Goal: Task Accomplishment & Management: Use online tool/utility

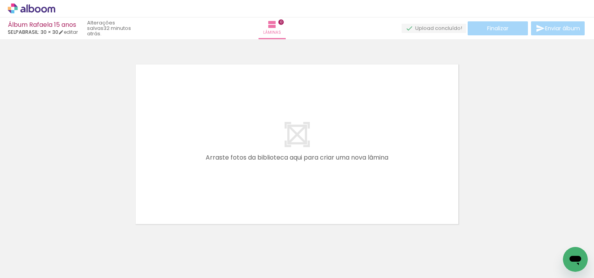
scroll to position [10, 0]
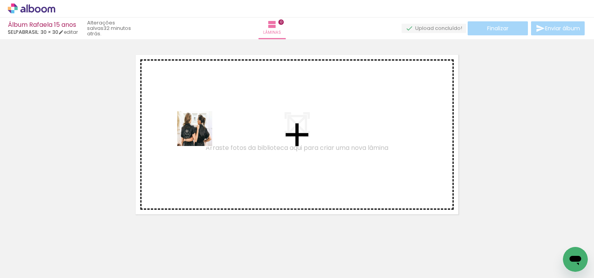
drag, startPoint x: 77, startPoint y: 259, endPoint x: 209, endPoint y: 121, distance: 190.5
click at [209, 121] on quentale-workspace at bounding box center [297, 139] width 594 height 278
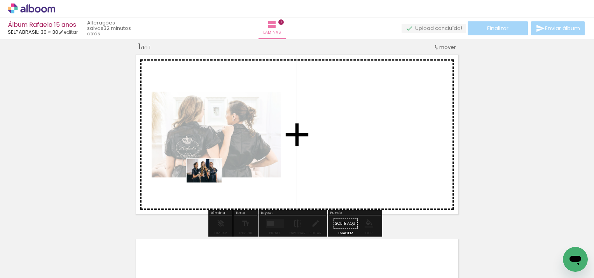
drag, startPoint x: 128, startPoint y: 259, endPoint x: 210, endPoint y: 183, distance: 112.2
click at [210, 183] on quentale-workspace at bounding box center [297, 139] width 594 height 278
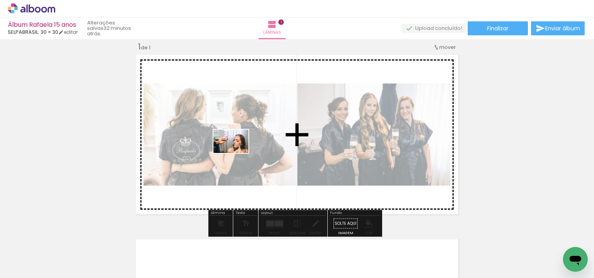
drag, startPoint x: 166, startPoint y: 251, endPoint x: 237, endPoint y: 153, distance: 121.1
click at [237, 153] on quentale-workspace at bounding box center [297, 139] width 594 height 278
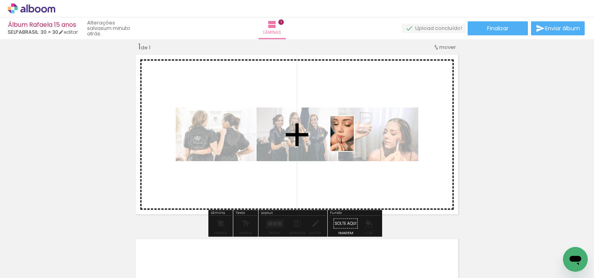
drag, startPoint x: 217, startPoint y: 255, endPoint x: 354, endPoint y: 140, distance: 179.0
click at [354, 140] on quentale-workspace at bounding box center [297, 139] width 594 height 278
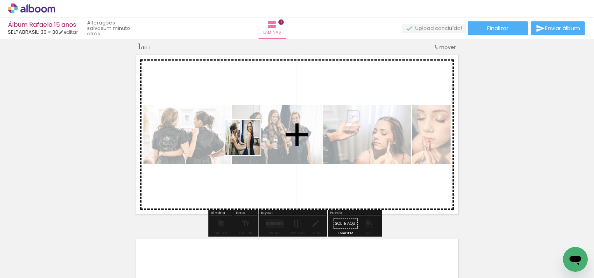
drag, startPoint x: 263, startPoint y: 254, endPoint x: 249, endPoint y: 143, distance: 111.3
click at [249, 143] on quentale-workspace at bounding box center [297, 139] width 594 height 278
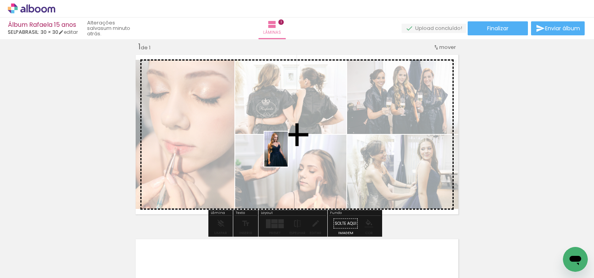
drag, startPoint x: 292, startPoint y: 259, endPoint x: 288, endPoint y: 155, distance: 103.5
click at [288, 155] on quentale-workspace at bounding box center [297, 139] width 594 height 278
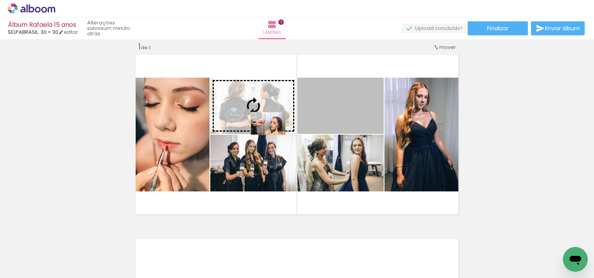
drag, startPoint x: 336, startPoint y: 120, endPoint x: 265, endPoint y: 123, distance: 71.2
click at [0, 0] on slot at bounding box center [0, 0] width 0 height 0
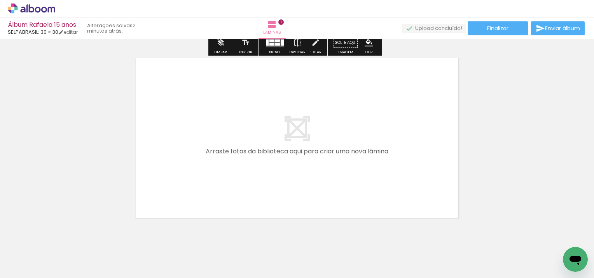
scroll to position [204, 0]
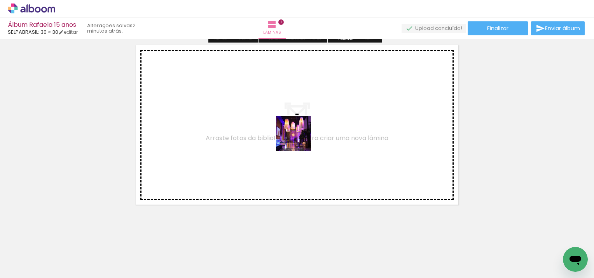
drag, startPoint x: 342, startPoint y: 249, endPoint x: 347, endPoint y: 203, distance: 46.5
click at [293, 128] on quentale-workspace at bounding box center [297, 139] width 594 height 278
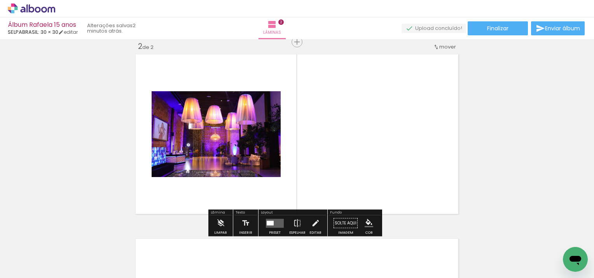
scroll to position [194, 0]
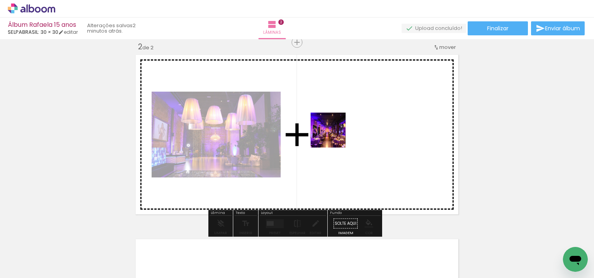
drag, startPoint x: 376, startPoint y: 251, endPoint x: 333, endPoint y: 131, distance: 127.9
click at [333, 131] on quentale-workspace at bounding box center [297, 139] width 594 height 278
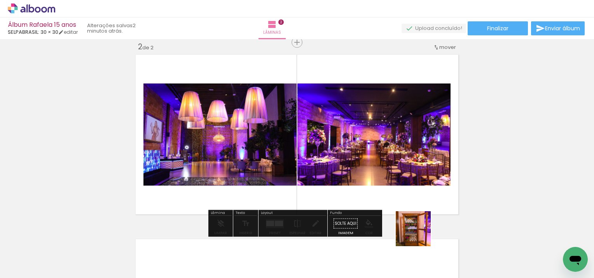
drag, startPoint x: 419, startPoint y: 235, endPoint x: 378, endPoint y: 140, distance: 103.8
click at [378, 140] on quentale-workspace at bounding box center [297, 139] width 594 height 278
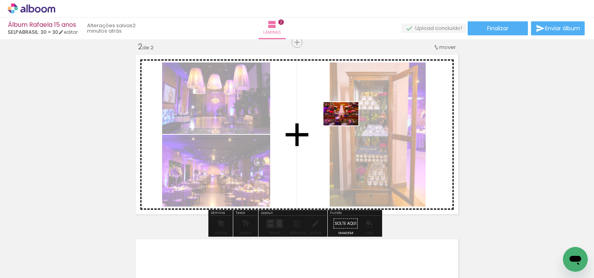
drag, startPoint x: 476, startPoint y: 250, endPoint x: 347, endPoint y: 126, distance: 179.5
click at [347, 126] on quentale-workspace at bounding box center [297, 139] width 594 height 278
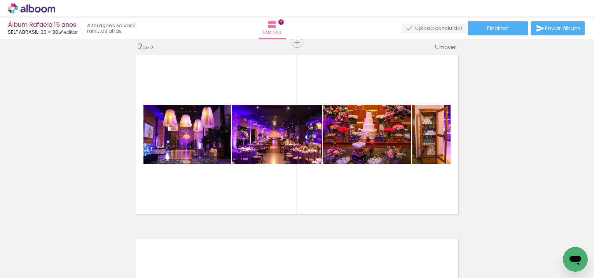
scroll to position [0, 2732]
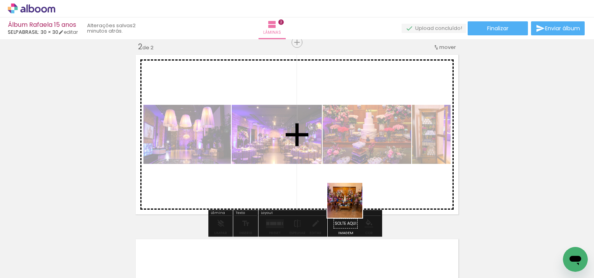
drag, startPoint x: 370, startPoint y: 260, endPoint x: 345, endPoint y: 155, distance: 108.0
click at [345, 155] on quentale-workspace at bounding box center [297, 139] width 594 height 278
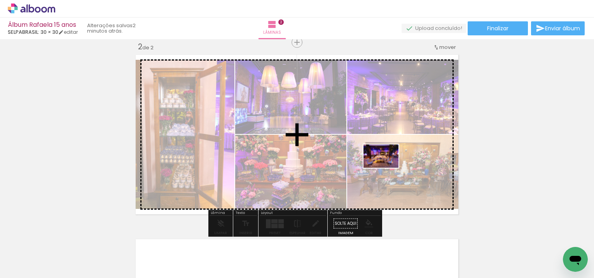
drag, startPoint x: 403, startPoint y: 253, endPoint x: 387, endPoint y: 168, distance: 86.3
click at [387, 168] on quentale-workspace at bounding box center [297, 139] width 594 height 278
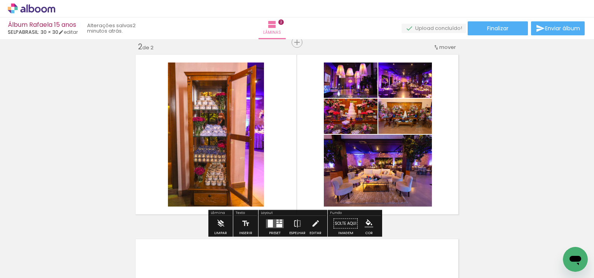
click at [279, 220] on div at bounding box center [280, 220] width 3 height 1
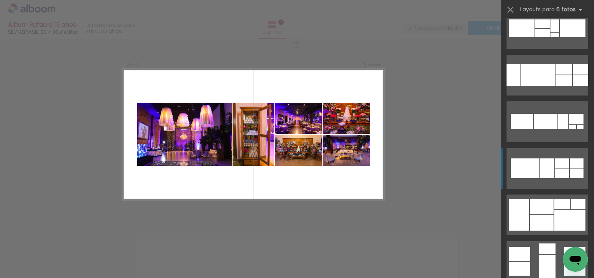
scroll to position [194, 0]
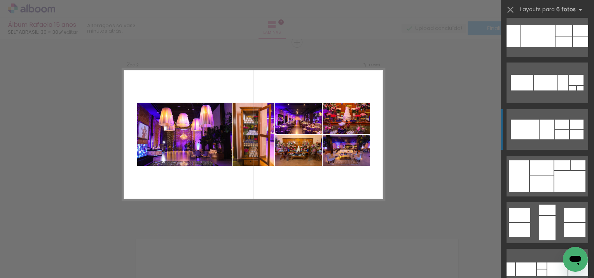
click at [541, 134] on div at bounding box center [547, 130] width 15 height 20
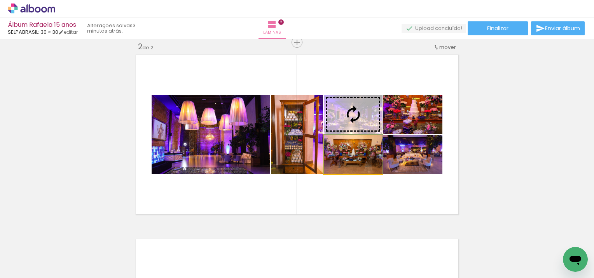
drag, startPoint x: 371, startPoint y: 159, endPoint x: 367, endPoint y: 131, distance: 27.9
click at [0, 0] on slot at bounding box center [0, 0] width 0 height 0
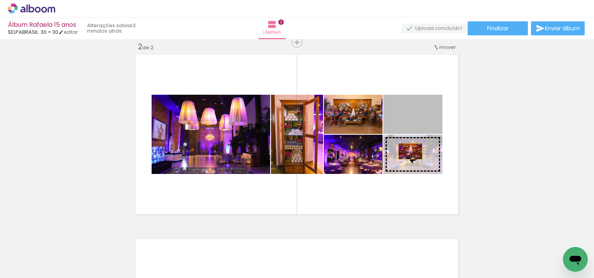
drag, startPoint x: 406, startPoint y: 126, endPoint x: 407, endPoint y: 151, distance: 25.3
click at [0, 0] on slot at bounding box center [0, 0] width 0 height 0
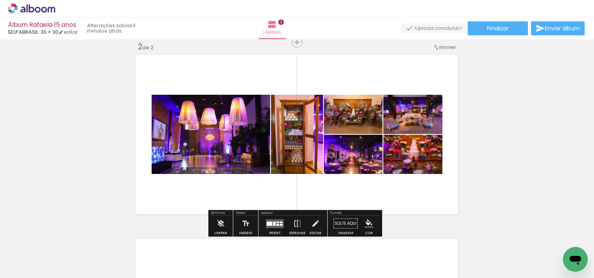
click at [365, 221] on iron-icon "color picker" at bounding box center [369, 224] width 9 height 9
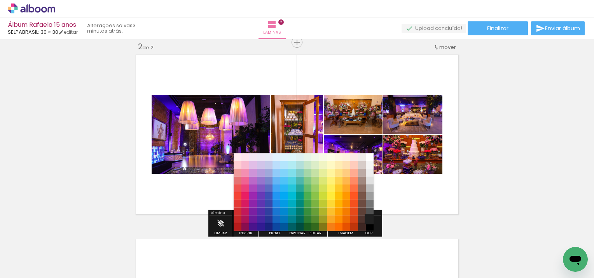
click at [368, 219] on paper-item "#212121" at bounding box center [370, 219] width 8 height 8
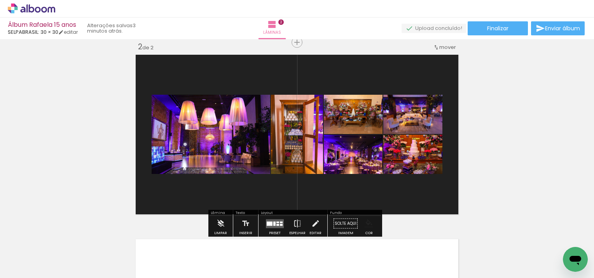
click at [370, 220] on iron-icon "color picker" at bounding box center [369, 224] width 9 height 9
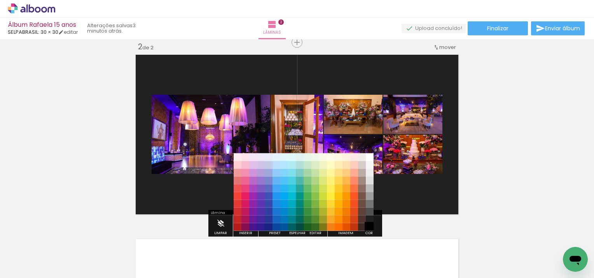
click at [370, 224] on paper-item "#000000" at bounding box center [370, 227] width 8 height 8
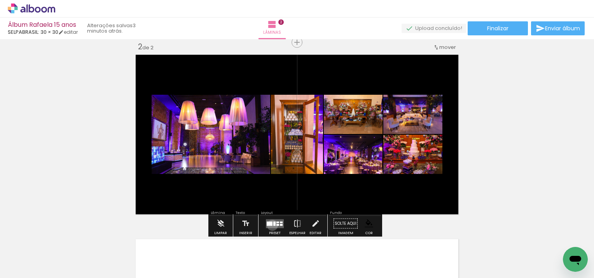
click at [271, 225] on quentale-layouter at bounding box center [275, 223] width 18 height 9
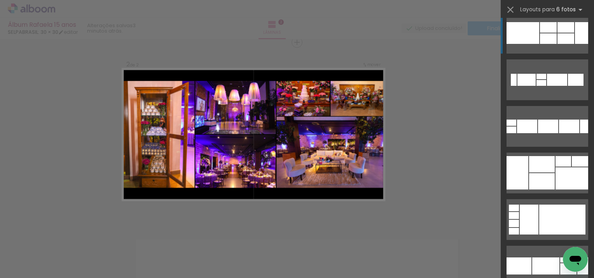
scroll to position [941, 0]
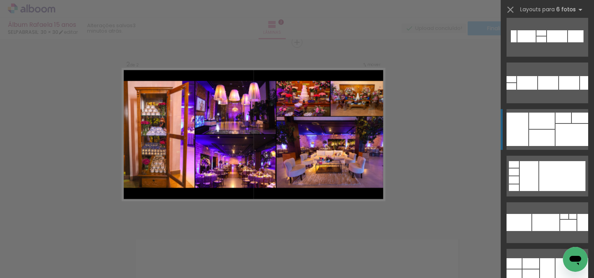
click at [546, 132] on div at bounding box center [542, 138] width 26 height 16
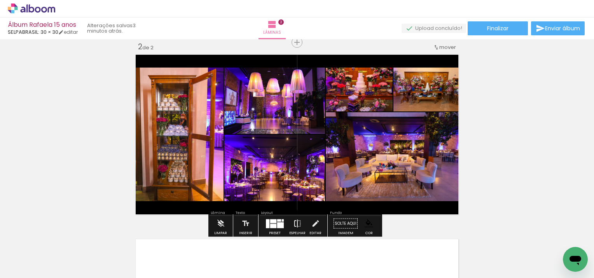
click at [300, 222] on paper-button "Espelhar" at bounding box center [297, 226] width 20 height 20
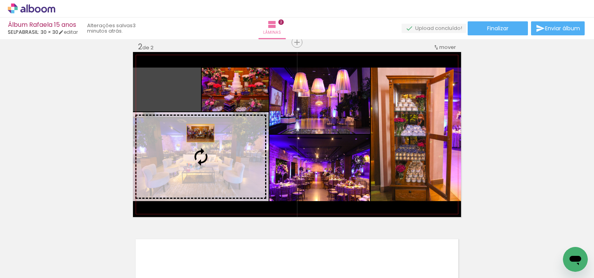
drag, startPoint x: 178, startPoint y: 98, endPoint x: 198, endPoint y: 135, distance: 42.3
click at [0, 0] on slot at bounding box center [0, 0] width 0 height 0
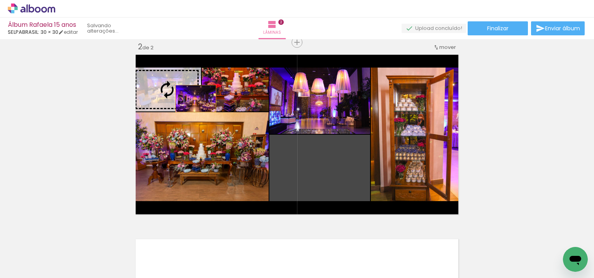
drag, startPoint x: 312, startPoint y: 176, endPoint x: 192, endPoint y: 98, distance: 143.3
click at [0, 0] on slot at bounding box center [0, 0] width 0 height 0
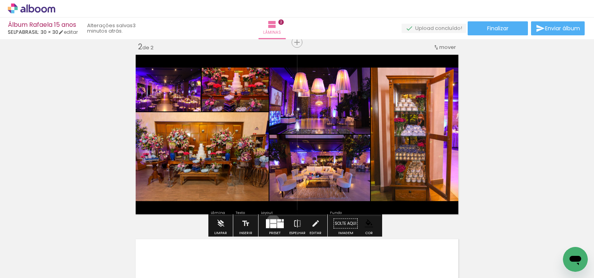
click at [271, 221] on div at bounding box center [273, 221] width 6 height 4
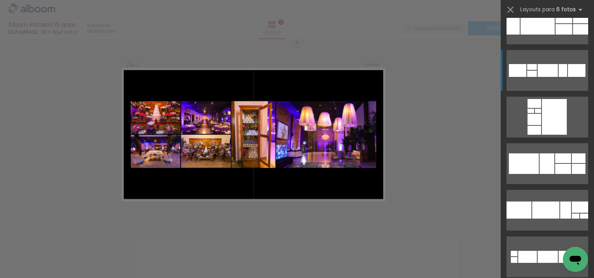
scroll to position [1376, 0]
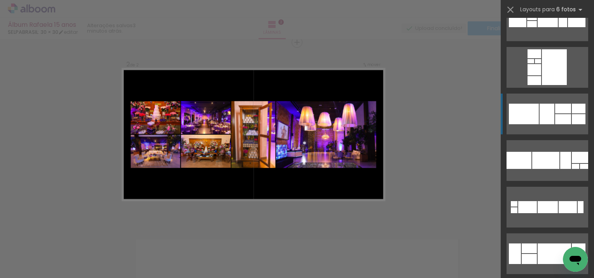
click at [548, 108] on div at bounding box center [547, 114] width 15 height 21
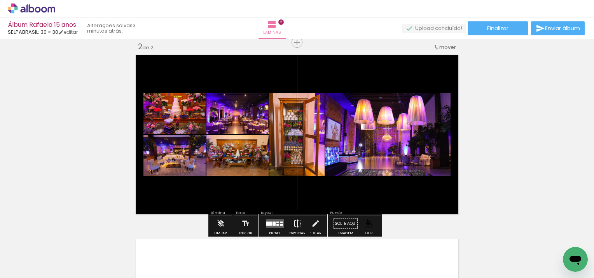
click at [297, 218] on iron-icon at bounding box center [297, 224] width 9 height 16
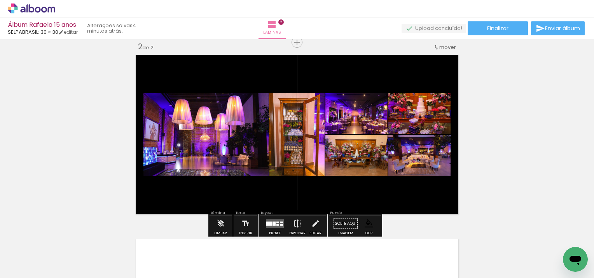
click at [368, 161] on quentale-photo at bounding box center [356, 156] width 62 height 42
click at [484, 165] on div "Inserir lâmina 1 de 2 Inserir lâmina 2 de 2" at bounding box center [297, 125] width 594 height 554
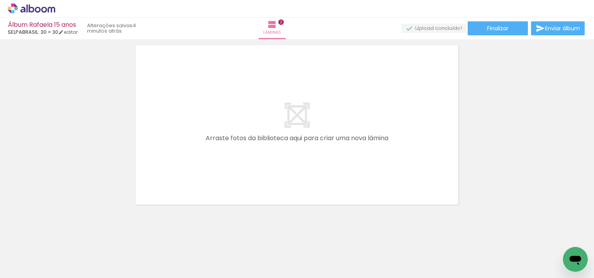
scroll to position [0, 344]
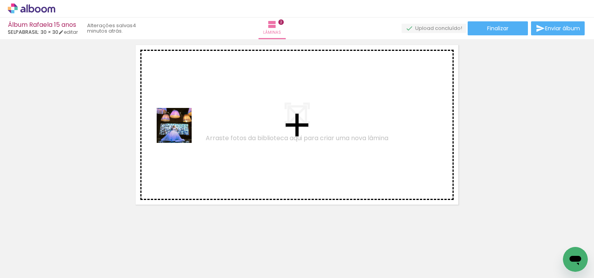
drag, startPoint x: 169, startPoint y: 247, endPoint x: 180, endPoint y: 131, distance: 116.0
click at [180, 131] on quentale-workspace at bounding box center [297, 139] width 594 height 278
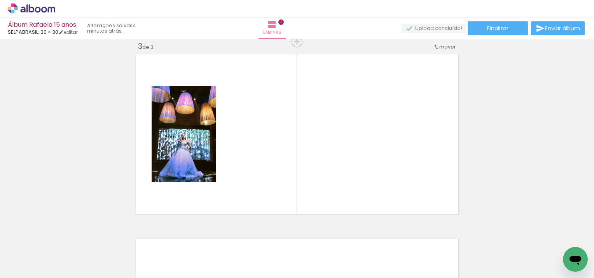
scroll to position [379, 0]
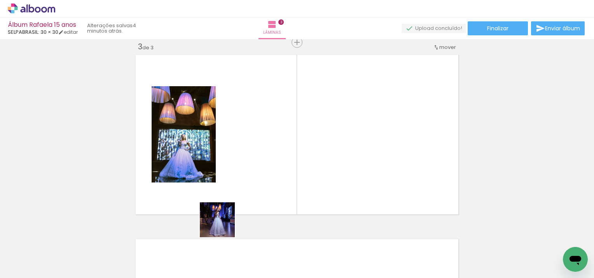
drag, startPoint x: 214, startPoint y: 254, endPoint x: 241, endPoint y: 128, distance: 129.2
click at [241, 128] on quentale-workspace at bounding box center [297, 139] width 594 height 278
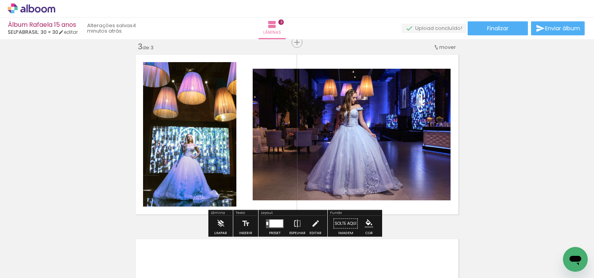
drag, startPoint x: 259, startPoint y: 259, endPoint x: 298, endPoint y: 123, distance: 141.5
click at [297, 133] on quentale-workspace at bounding box center [297, 139] width 594 height 278
click at [298, 123] on quentale-photo at bounding box center [352, 135] width 198 height 132
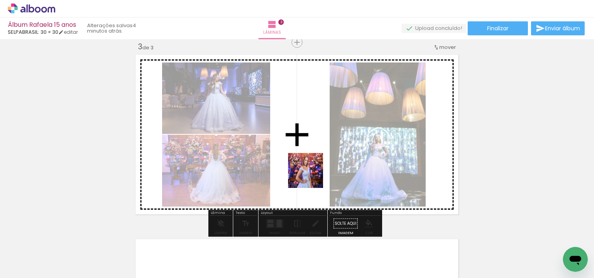
drag, startPoint x: 298, startPoint y: 251, endPoint x: 311, endPoint y: 166, distance: 85.4
click at [311, 171] on quentale-workspace at bounding box center [297, 139] width 594 height 278
click at [311, 166] on quentale-layouter at bounding box center [297, 134] width 328 height 165
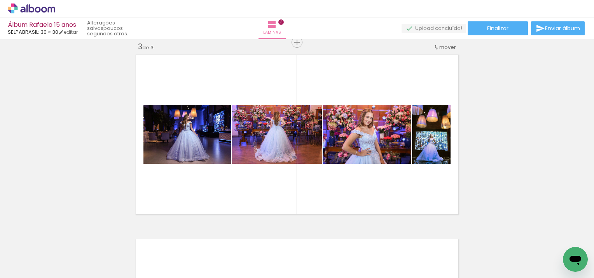
scroll to position [0, 1598]
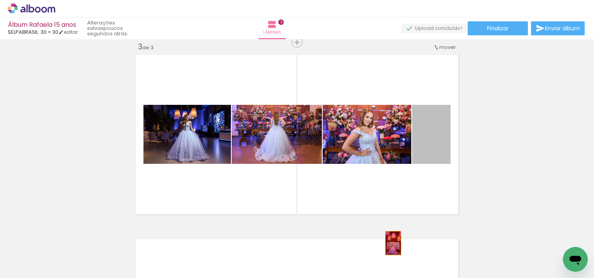
drag, startPoint x: 445, startPoint y: 150, endPoint x: 390, endPoint y: 243, distance: 107.7
click at [390, 243] on quentale-workspace at bounding box center [297, 139] width 594 height 278
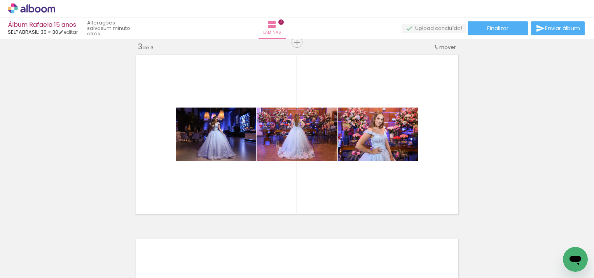
scroll to position [0, 253]
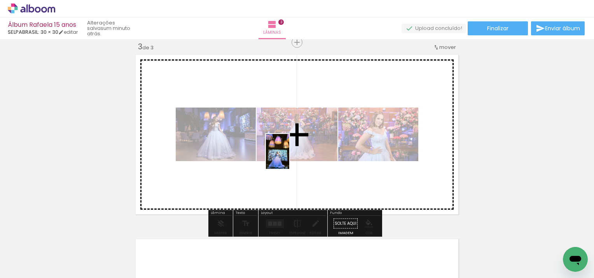
drag, startPoint x: 254, startPoint y: 259, endPoint x: 289, endPoint y: 157, distance: 107.1
click at [289, 157] on quentale-workspace at bounding box center [297, 139] width 594 height 278
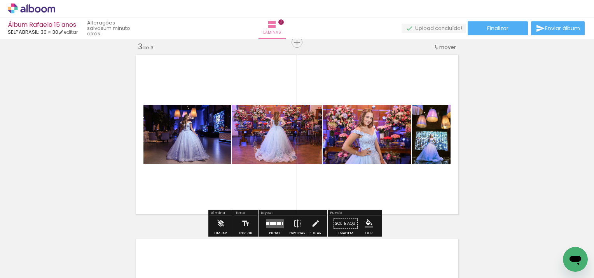
click at [442, 152] on quentale-photo at bounding box center [431, 134] width 38 height 59
click at [33, 267] on span "Adicionar Fotos" at bounding box center [27, 268] width 23 height 9
click at [0, 0] on input "file" at bounding box center [0, 0] width 0 height 0
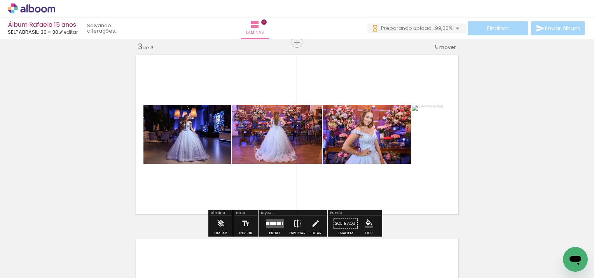
click at [424, 148] on quentale-photo at bounding box center [431, 134] width 38 height 59
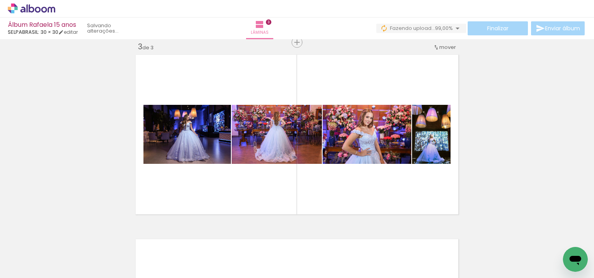
scroll to position [0, 3825]
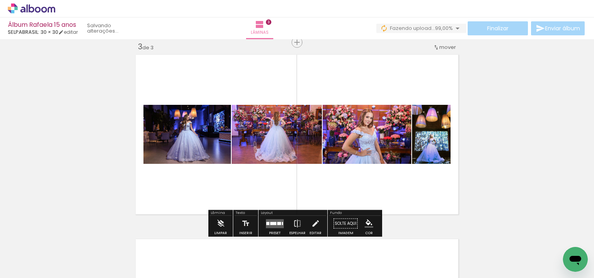
click at [272, 224] on div at bounding box center [273, 223] width 6 height 3
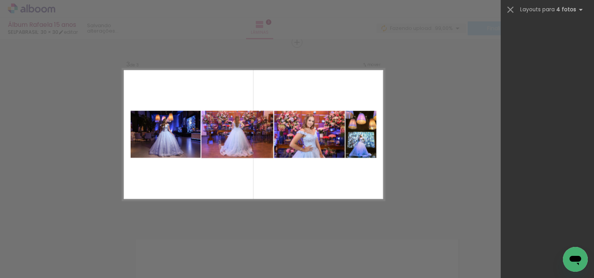
scroll to position [0, 0]
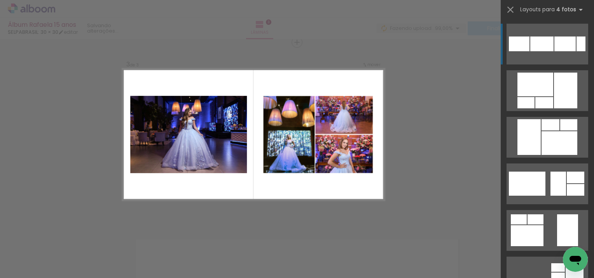
click at [484, 166] on div "Confirmar Cancelar" at bounding box center [297, 38] width 594 height 757
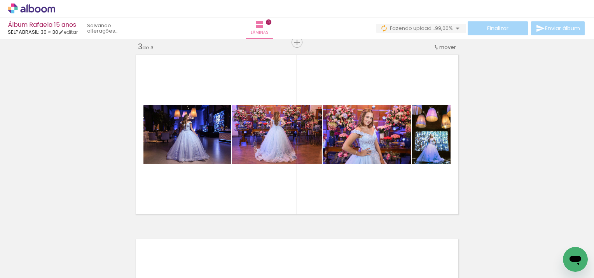
scroll to position [0, 111]
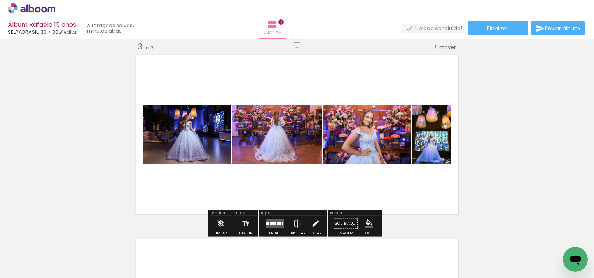
click at [270, 225] on quentale-layouter at bounding box center [275, 223] width 18 height 9
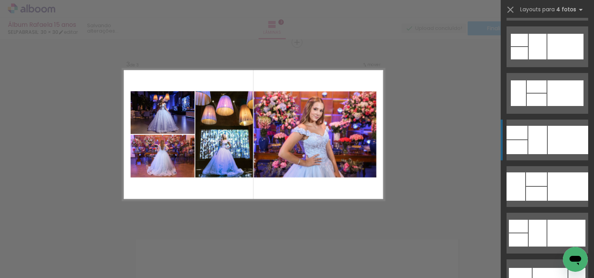
scroll to position [2177, 0]
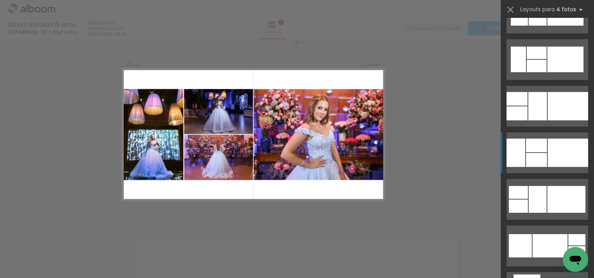
click at [552, 161] on div at bounding box center [568, 153] width 40 height 28
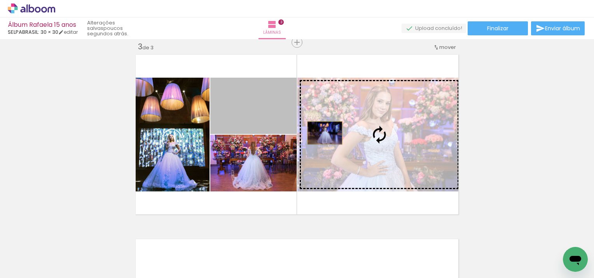
drag, startPoint x: 260, startPoint y: 108, endPoint x: 322, endPoint y: 133, distance: 66.3
click at [0, 0] on slot at bounding box center [0, 0] width 0 height 0
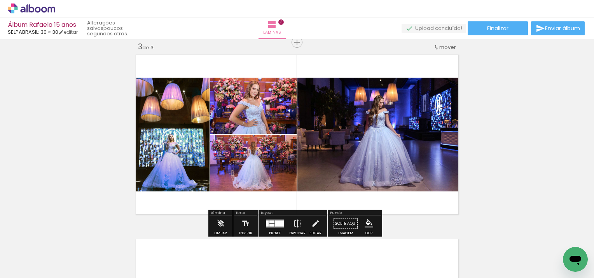
click at [272, 224] on div at bounding box center [271, 225] width 5 height 3
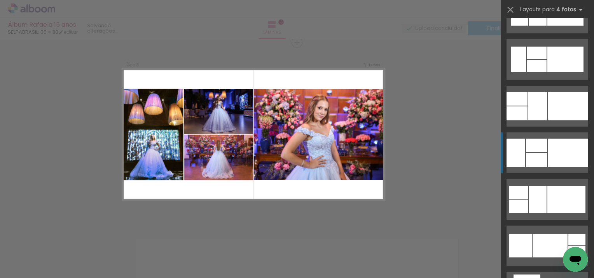
scroll to position [2286, 0]
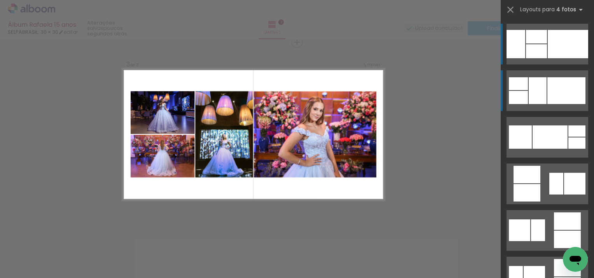
click at [555, 90] on div at bounding box center [566, 90] width 38 height 27
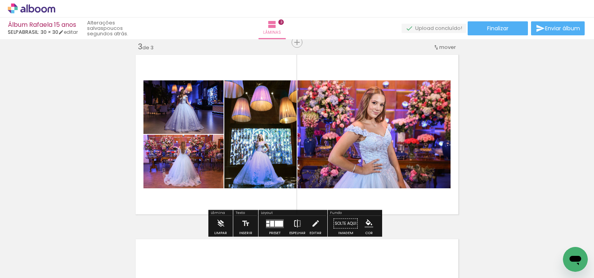
click at [293, 222] on iron-icon at bounding box center [297, 224] width 9 height 16
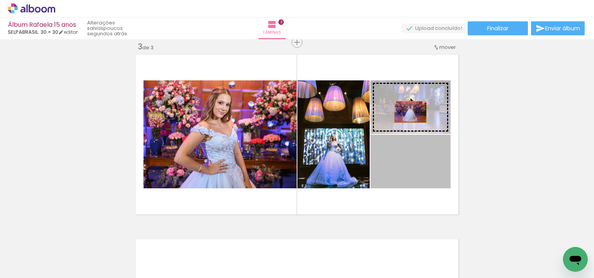
drag, startPoint x: 400, startPoint y: 171, endPoint x: 407, endPoint y: 112, distance: 59.1
click at [0, 0] on slot at bounding box center [0, 0] width 0 height 0
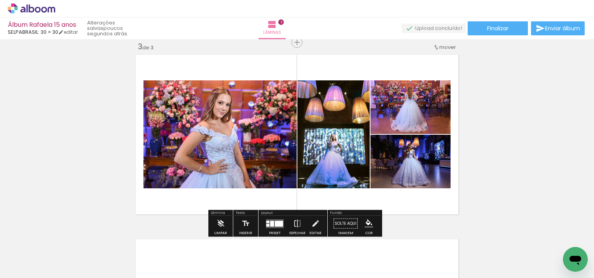
click at [275, 225] on div at bounding box center [279, 224] width 8 height 6
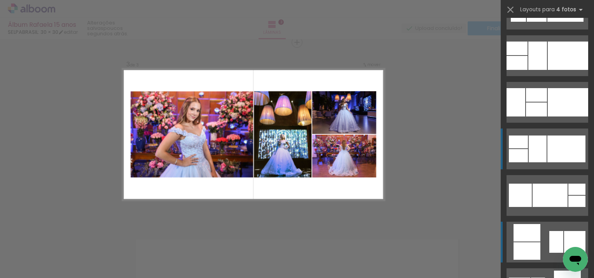
scroll to position [2216, 0]
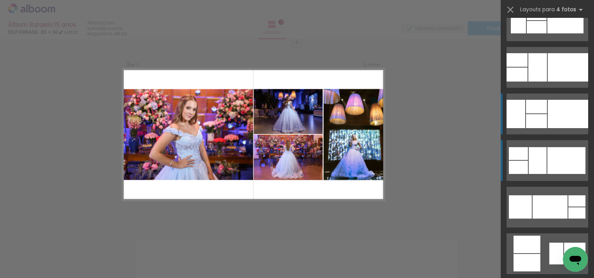
click at [548, 117] on div at bounding box center [568, 114] width 40 height 28
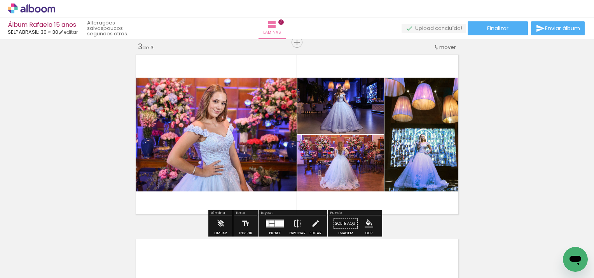
click at [365, 224] on iron-icon "color picker" at bounding box center [369, 224] width 9 height 9
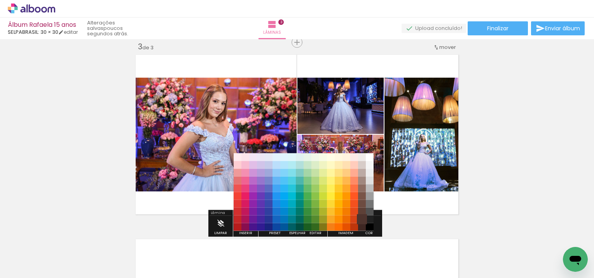
click at [365, 220] on paper-item "#4e342e" at bounding box center [362, 219] width 8 height 8
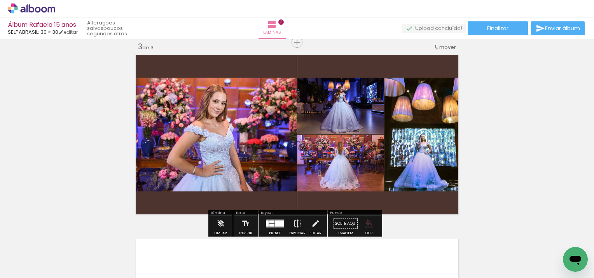
click at [367, 222] on iron-icon "color picker" at bounding box center [369, 224] width 9 height 9
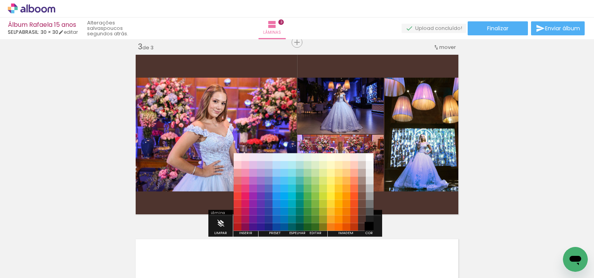
click at [369, 227] on paper-item "#000000" at bounding box center [370, 227] width 8 height 8
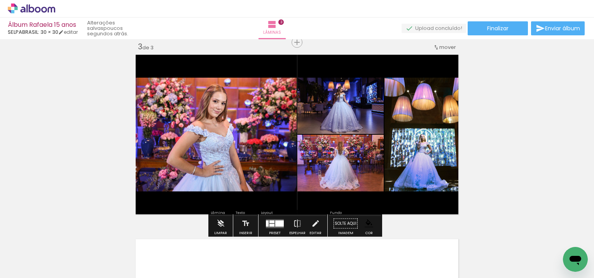
click at [484, 171] on div "Inserir lâmina 1 de 3 Inserir lâmina 2 de 3 Inserir lâmina 3 de 3" at bounding box center [297, 32] width 594 height 739
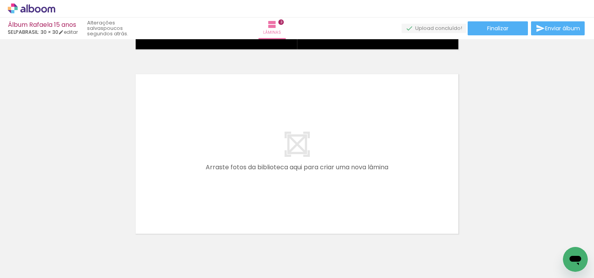
scroll to position [0, 2962]
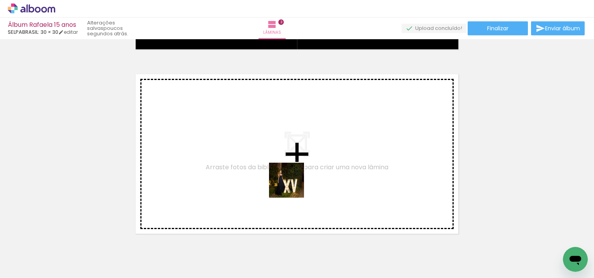
drag, startPoint x: 305, startPoint y: 253, endPoint x: 290, endPoint y: 181, distance: 73.3
click at [290, 181] on quentale-workspace at bounding box center [297, 139] width 594 height 278
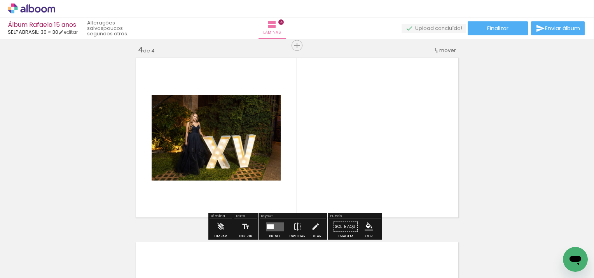
scroll to position [564, 0]
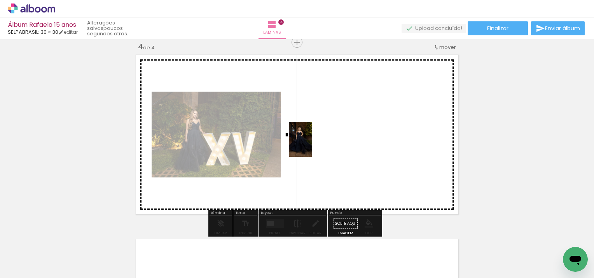
drag, startPoint x: 316, startPoint y: 160, endPoint x: 312, endPoint y: 145, distance: 15.3
click at [312, 145] on quentale-workspace at bounding box center [297, 139] width 594 height 278
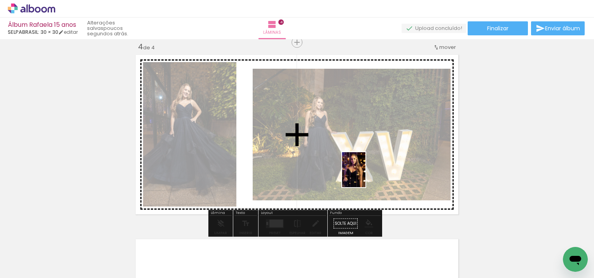
drag, startPoint x: 377, startPoint y: 248, endPoint x: 365, endPoint y: 176, distance: 73.3
click at [365, 176] on quentale-workspace at bounding box center [297, 139] width 594 height 278
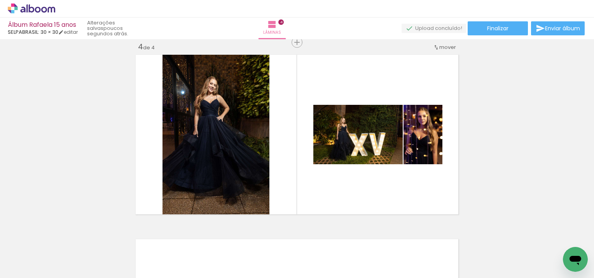
scroll to position [0, 3531]
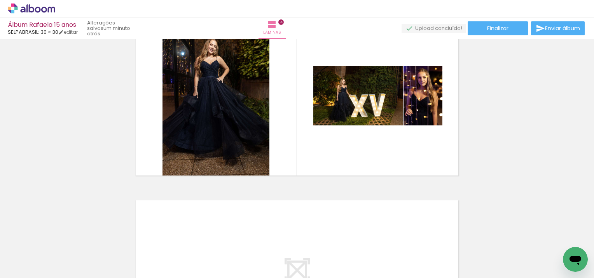
scroll to position [0, 484]
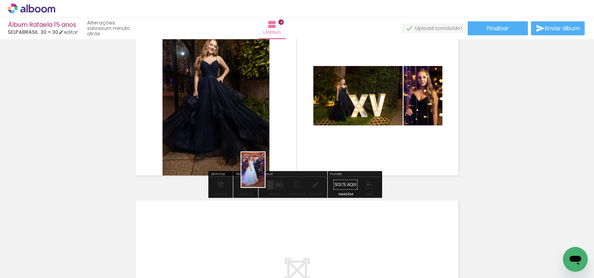
drag, startPoint x: 215, startPoint y: 253, endPoint x: 265, endPoint y: 176, distance: 91.9
click at [265, 176] on quentale-workspace at bounding box center [297, 139] width 594 height 278
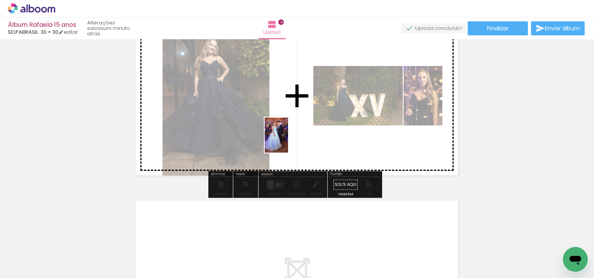
drag, startPoint x: 210, startPoint y: 253, endPoint x: 288, endPoint y: 141, distance: 136.2
click at [288, 141] on quentale-workspace at bounding box center [297, 139] width 594 height 278
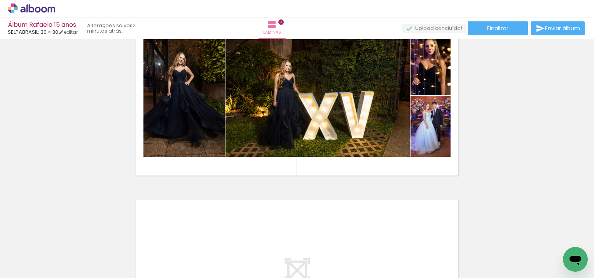
scroll to position [0, 2886]
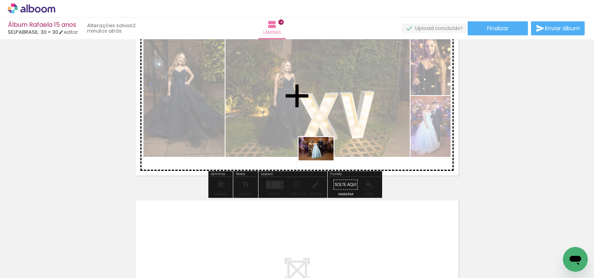
drag, startPoint x: 295, startPoint y: 227, endPoint x: 322, endPoint y: 161, distance: 72.0
click at [322, 161] on quentale-workspace at bounding box center [297, 139] width 594 height 278
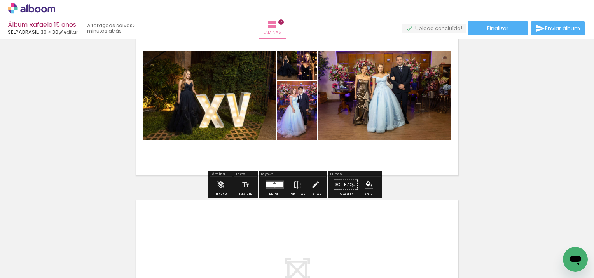
click at [273, 187] on quentale-layouter at bounding box center [275, 184] width 18 height 9
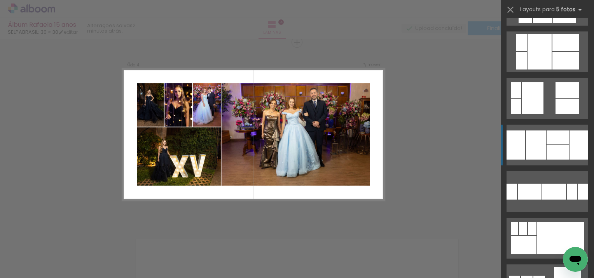
scroll to position [544, 0]
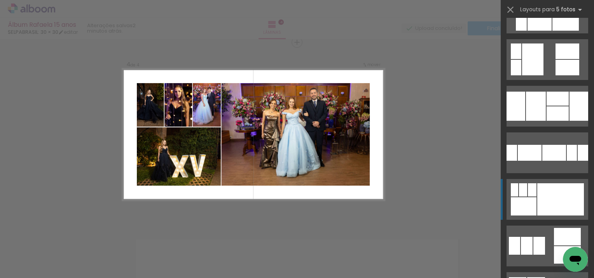
click at [548, 211] on div at bounding box center [560, 199] width 47 height 32
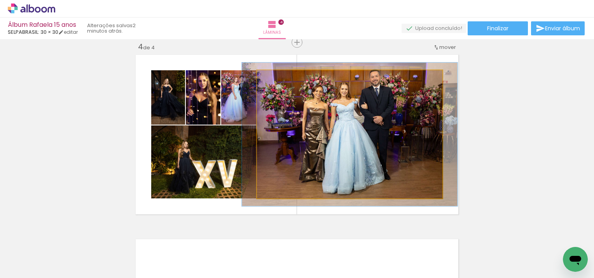
click at [276, 80] on div at bounding box center [278, 78] width 7 height 7
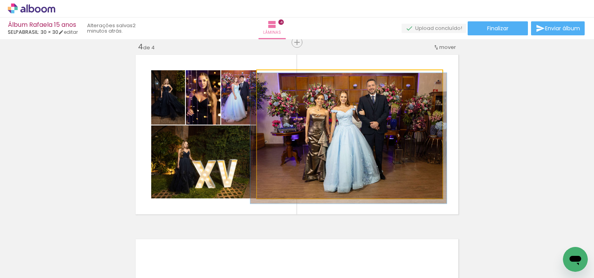
type paper-slider "102"
click at [272, 79] on div at bounding box center [275, 78] width 7 height 7
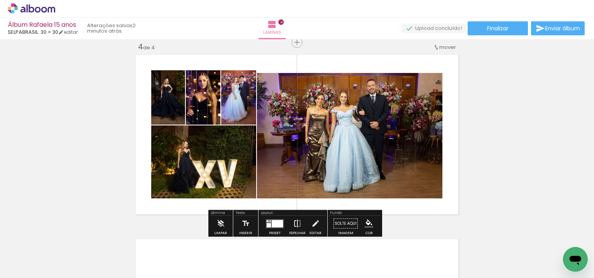
click at [293, 222] on iron-icon at bounding box center [297, 224] width 9 height 16
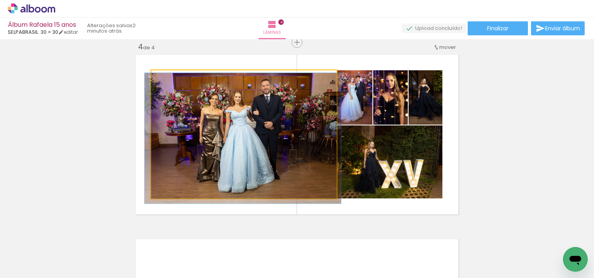
click at [301, 103] on quentale-photo at bounding box center [243, 134] width 185 height 128
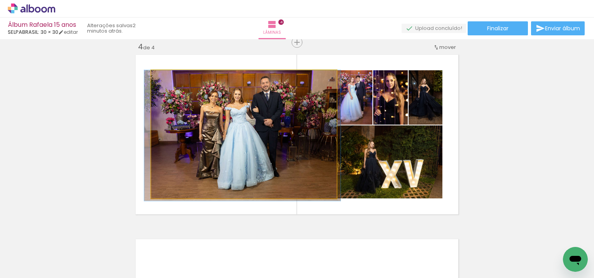
click at [299, 101] on quentale-photo at bounding box center [243, 134] width 185 height 128
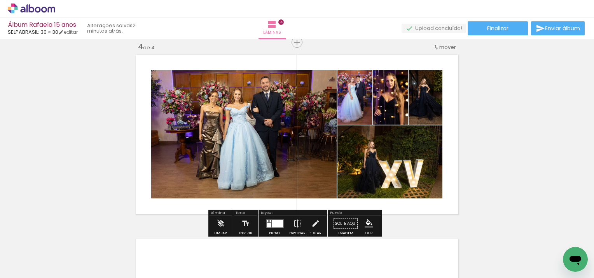
click at [278, 226] on div at bounding box center [277, 223] width 11 height 7
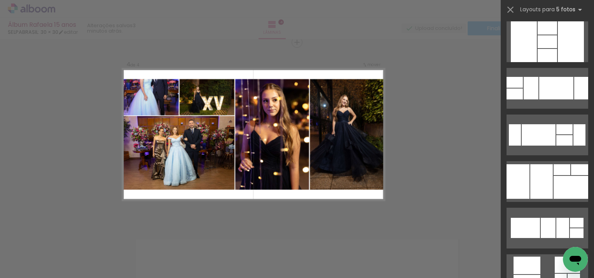
scroll to position [5598, 0]
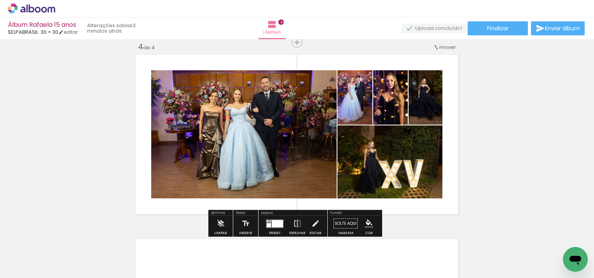
click at [365, 226] on iron-icon "color picker" at bounding box center [369, 224] width 9 height 9
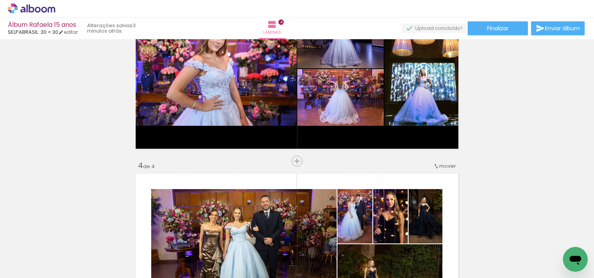
scroll to position [447, 0]
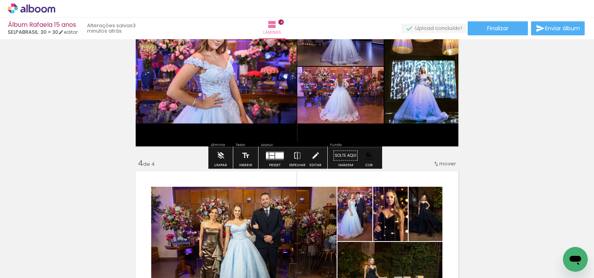
click at [367, 153] on iron-icon "color picker" at bounding box center [369, 156] width 9 height 9
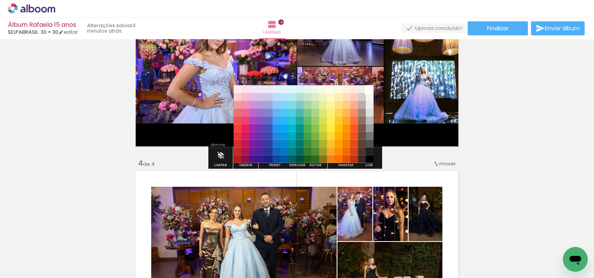
click at [370, 89] on paper-item "#ffffff" at bounding box center [370, 89] width 8 height 8
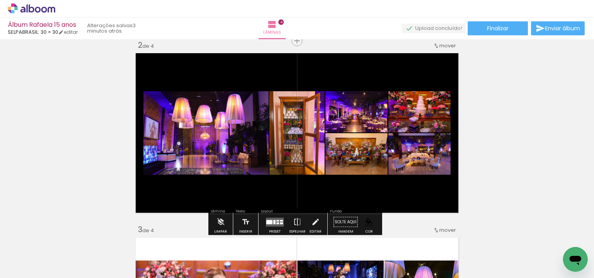
scroll to position [214, 0]
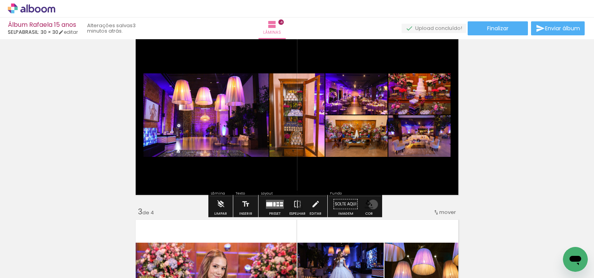
click at [370, 204] on iron-icon "color picker" at bounding box center [369, 204] width 9 height 9
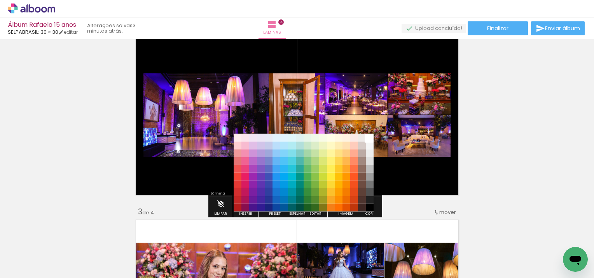
click at [370, 136] on paper-item "#ffffff" at bounding box center [370, 138] width 8 height 8
click at [370, 140] on paper-item "#ffffff" at bounding box center [370, 138] width 8 height 8
click at [372, 193] on paper-item "#515151" at bounding box center [370, 192] width 8 height 8
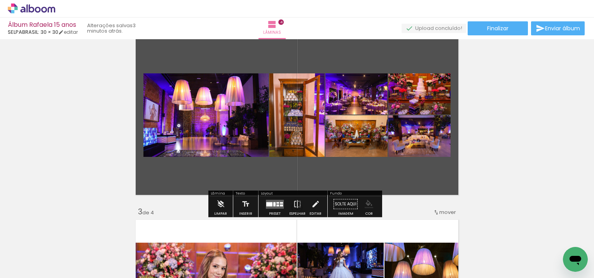
click at [367, 202] on iron-icon "color picker" at bounding box center [369, 204] width 9 height 9
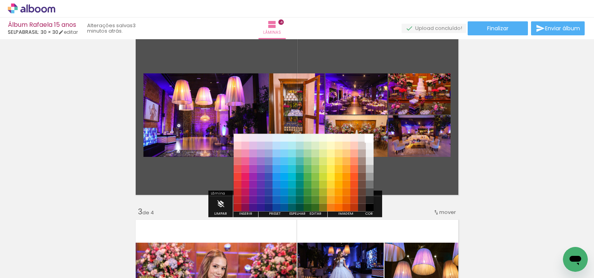
click at [370, 140] on paper-item "#ffffff" at bounding box center [370, 138] width 8 height 8
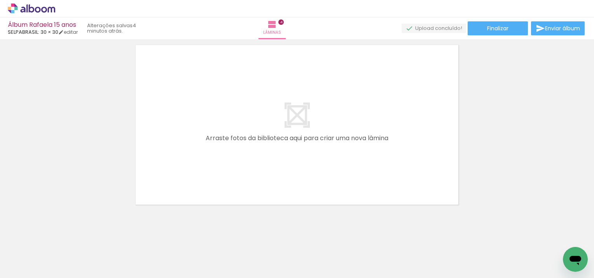
scroll to position [763, 0]
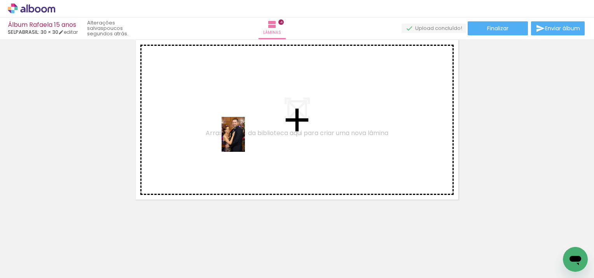
drag, startPoint x: 332, startPoint y: 256, endPoint x: 245, endPoint y: 140, distance: 144.9
click at [245, 140] on quentale-workspace at bounding box center [297, 139] width 594 height 278
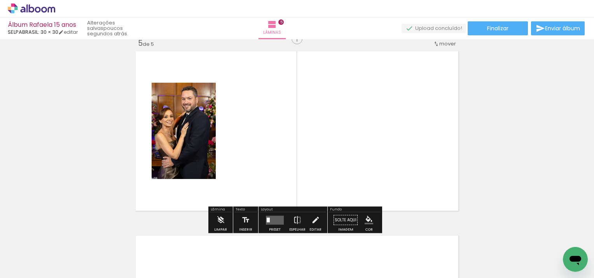
scroll to position [748, 0]
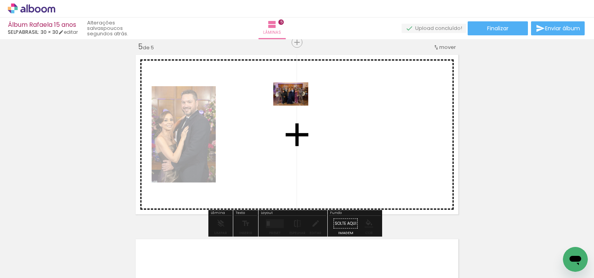
drag, startPoint x: 492, startPoint y: 248, endPoint x: 297, endPoint y: 106, distance: 241.3
click at [297, 106] on quentale-workspace at bounding box center [297, 139] width 594 height 278
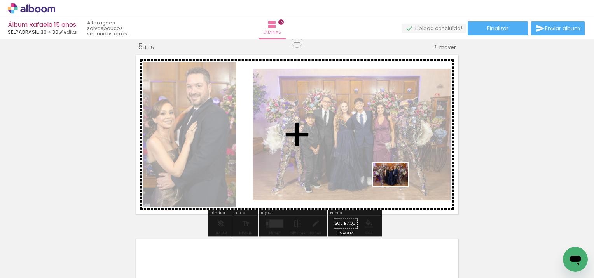
drag, startPoint x: 546, startPoint y: 252, endPoint x: 397, endPoint y: 187, distance: 162.8
click at [397, 187] on quentale-workspace at bounding box center [297, 139] width 594 height 278
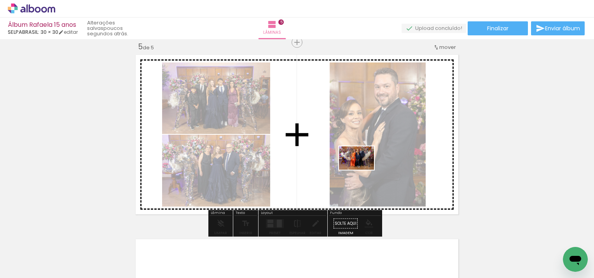
drag, startPoint x: 580, startPoint y: 245, endPoint x: 362, endPoint y: 170, distance: 230.0
click at [362, 170] on quentale-workspace at bounding box center [297, 139] width 594 height 278
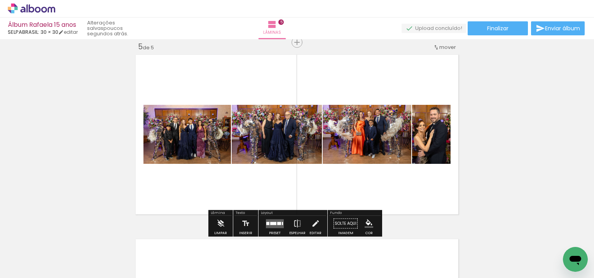
scroll to position [0, 3119]
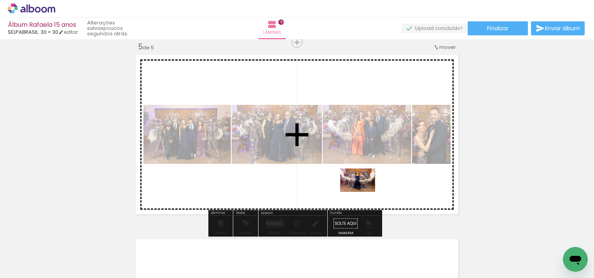
drag, startPoint x: 405, startPoint y: 248, endPoint x: 363, endPoint y: 192, distance: 70.1
click at [363, 192] on quentale-workspace at bounding box center [297, 139] width 594 height 278
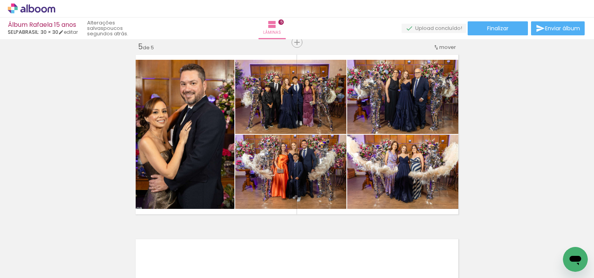
scroll to position [0, 3119]
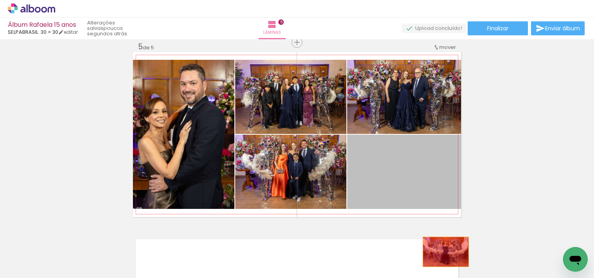
drag, startPoint x: 387, startPoint y: 175, endPoint x: 443, endPoint y: 252, distance: 95.2
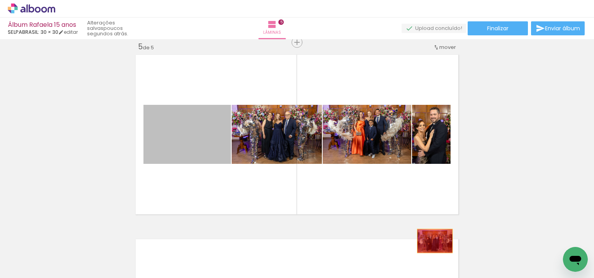
drag, startPoint x: 206, startPoint y: 140, endPoint x: 433, endPoint y: 241, distance: 248.7
click at [433, 241] on quentale-workspace at bounding box center [297, 139] width 594 height 278
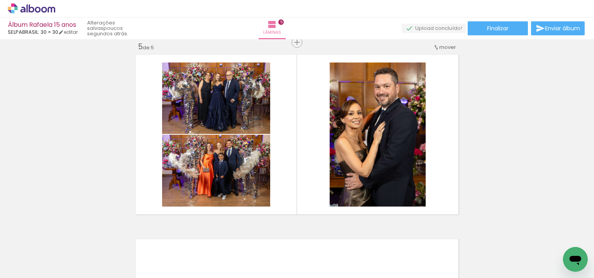
scroll to position [0, 3378]
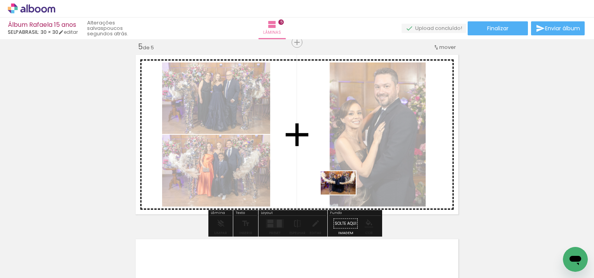
drag, startPoint x: 371, startPoint y: 258, endPoint x: 344, endPoint y: 195, distance: 68.8
click at [344, 195] on quentale-workspace at bounding box center [297, 139] width 594 height 278
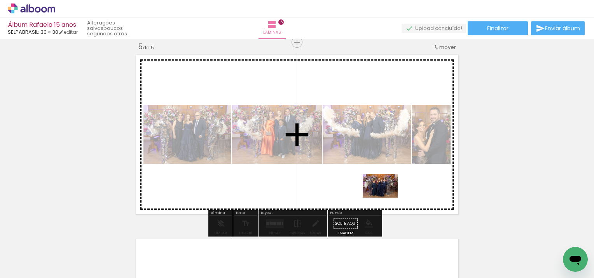
drag, startPoint x: 438, startPoint y: 260, endPoint x: 386, endPoint y: 198, distance: 81.2
click at [386, 198] on quentale-workspace at bounding box center [297, 139] width 594 height 278
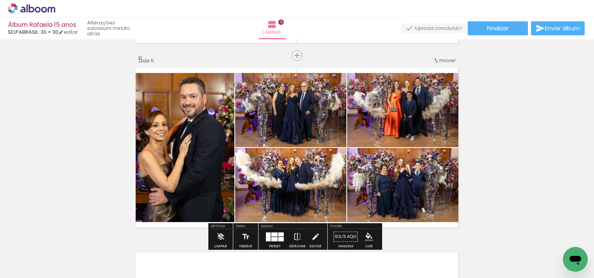
scroll to position [748, 0]
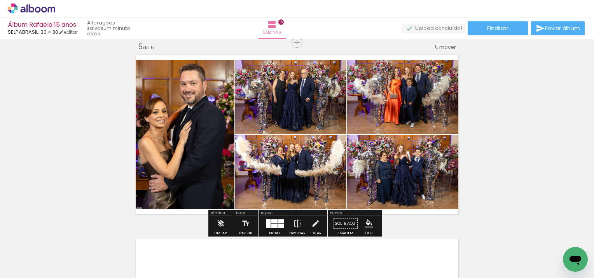
click at [282, 222] on div at bounding box center [274, 224] width 21 height 16
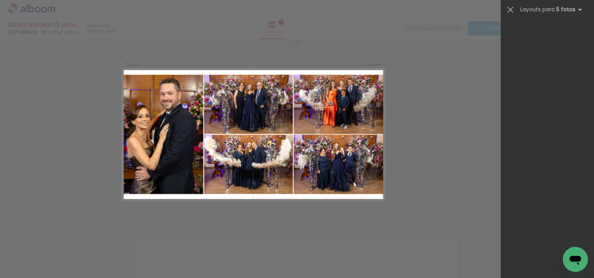
scroll to position [0, 0]
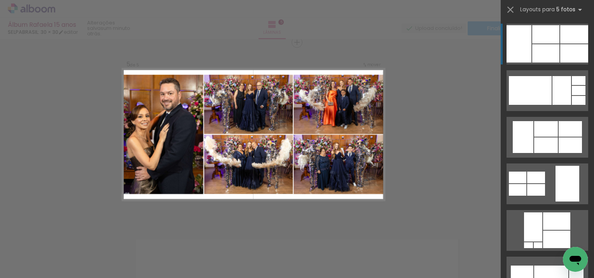
click at [543, 57] on div at bounding box center [545, 53] width 27 height 18
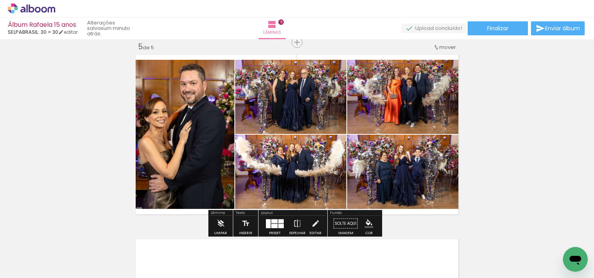
scroll to position [0, 3378]
click at [368, 222] on iron-icon "color picker" at bounding box center [369, 224] width 9 height 9
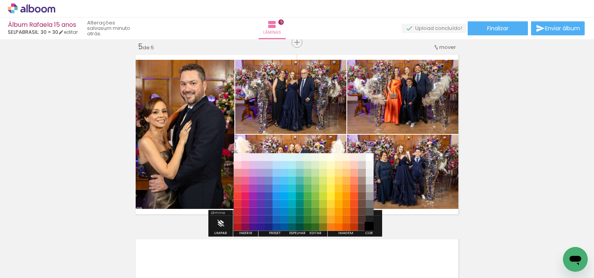
click at [370, 225] on paper-item "#000000" at bounding box center [370, 227] width 8 height 8
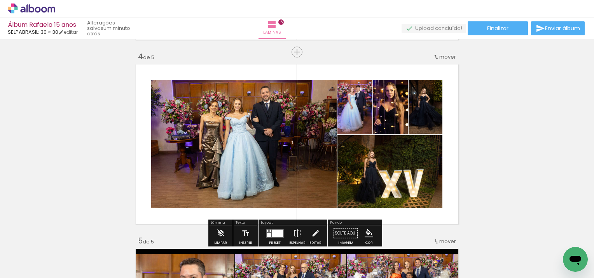
scroll to position [593, 0]
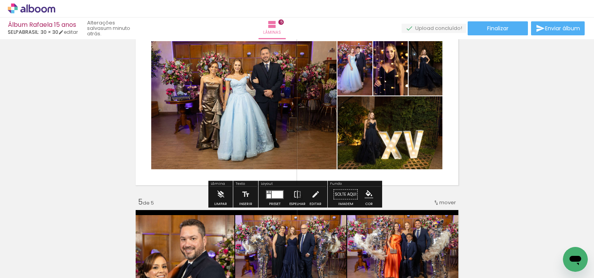
click at [369, 193] on iron-icon "color picker" at bounding box center [369, 194] width 9 height 9
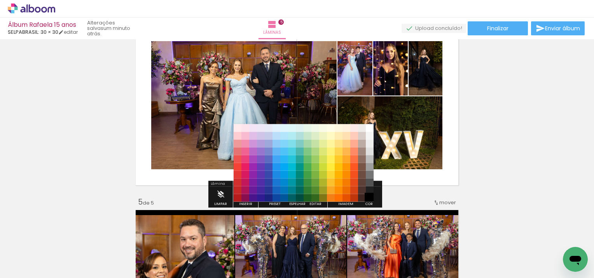
click at [369, 199] on paper-item "#000000" at bounding box center [370, 198] width 8 height 8
click at [371, 190] on paper-item "#212121" at bounding box center [370, 190] width 8 height 8
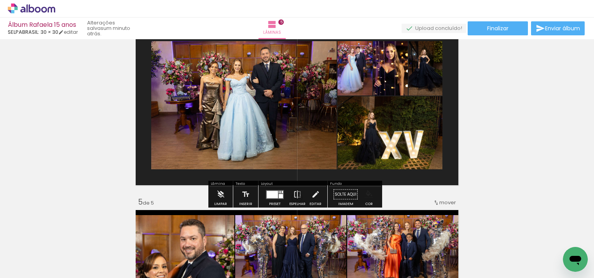
click at [368, 194] on iron-icon "color picker" at bounding box center [369, 194] width 9 height 9
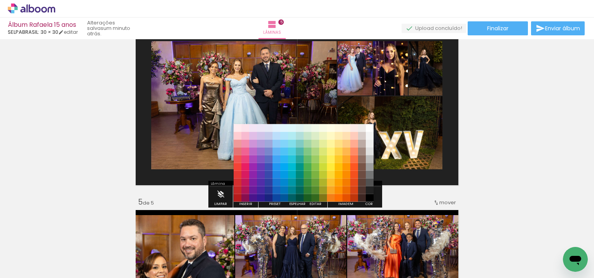
click at [371, 197] on paper-item "#000000" at bounding box center [370, 198] width 8 height 8
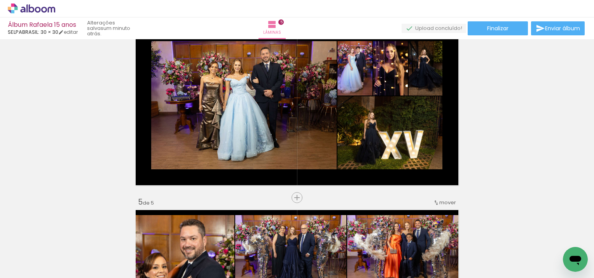
click at [490, 178] on div "Inserir lâmina 1 de 5 Inserir lâmina 2 de 5 Inserir lâmina 3 de 5 Inserir lâmin…" at bounding box center [297, 3] width 594 height 1108
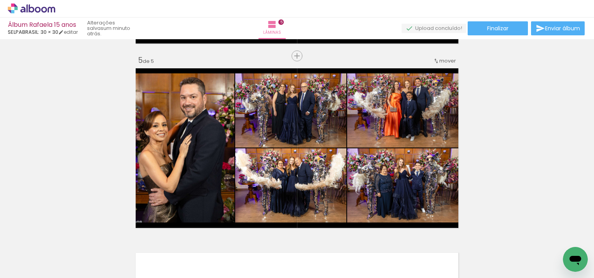
scroll to position [748, 0]
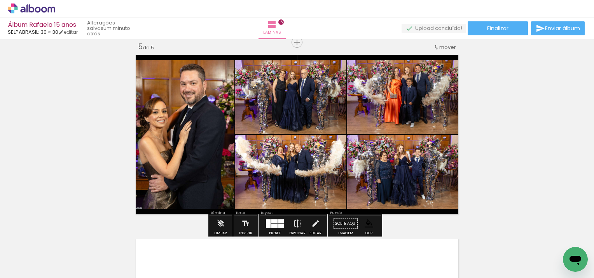
click at [280, 226] on div at bounding box center [280, 226] width 5 height 4
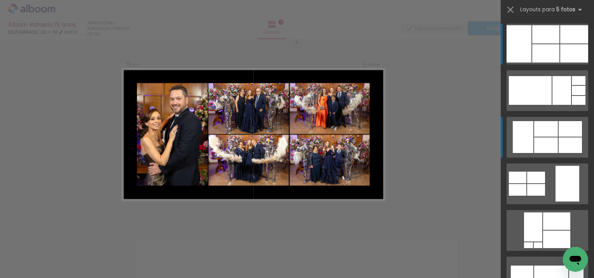
click at [527, 127] on div at bounding box center [523, 137] width 21 height 32
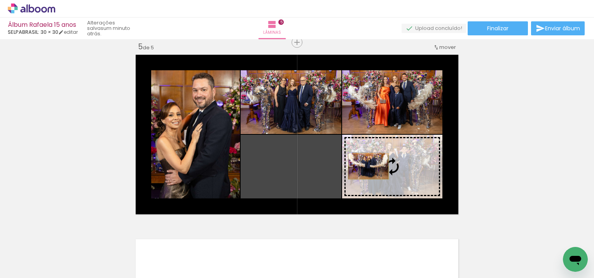
drag, startPoint x: 308, startPoint y: 168, endPoint x: 365, endPoint y: 166, distance: 57.2
click at [0, 0] on slot at bounding box center [0, 0] width 0 height 0
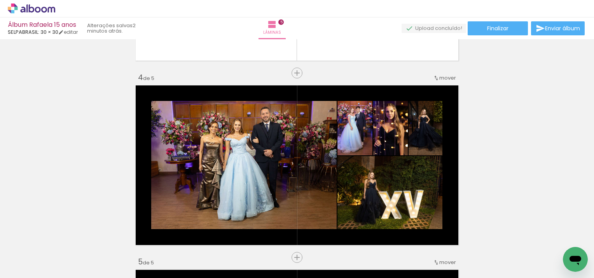
scroll to position [593, 0]
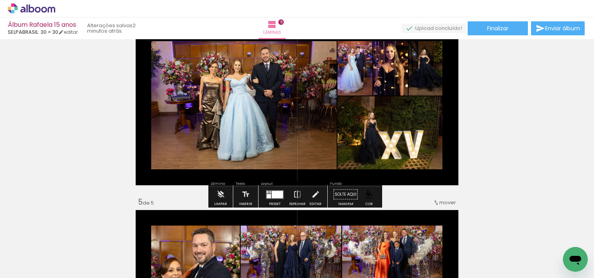
click at [366, 194] on iron-icon "color picker" at bounding box center [369, 194] width 9 height 9
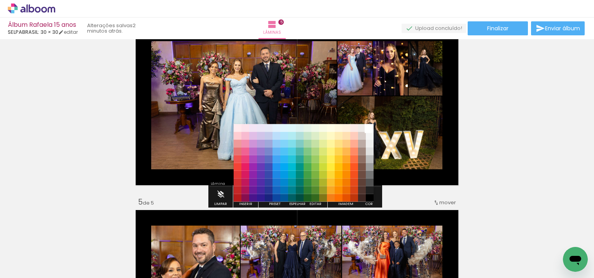
click at [370, 128] on paper-item "#ffffff" at bounding box center [370, 128] width 8 height 8
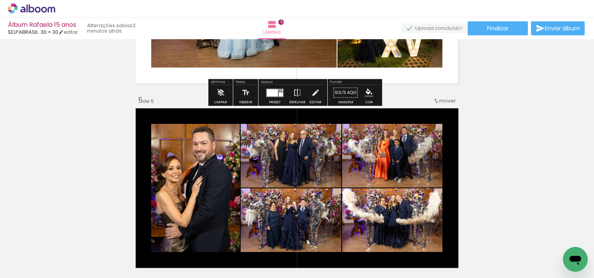
scroll to position [748, 0]
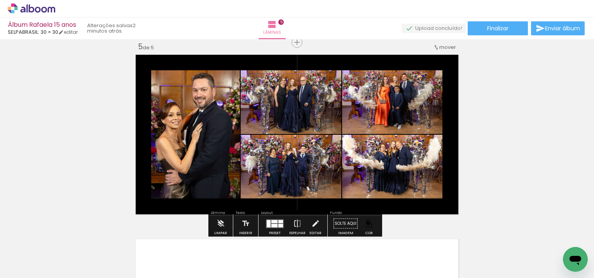
click at [369, 221] on iron-icon "color picker" at bounding box center [369, 224] width 9 height 9
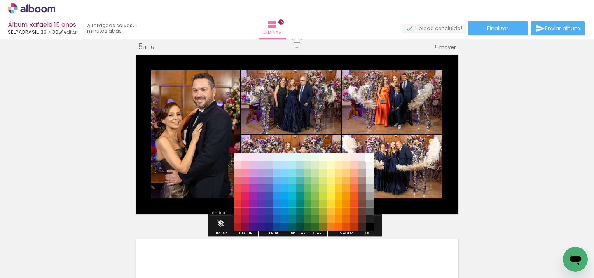
click at [369, 154] on paper-item "#ffffff" at bounding box center [370, 157] width 8 height 8
click at [369, 157] on paper-item "#ffffff" at bounding box center [370, 157] width 8 height 8
click at [369, 210] on paper-item "#515151" at bounding box center [370, 212] width 8 height 8
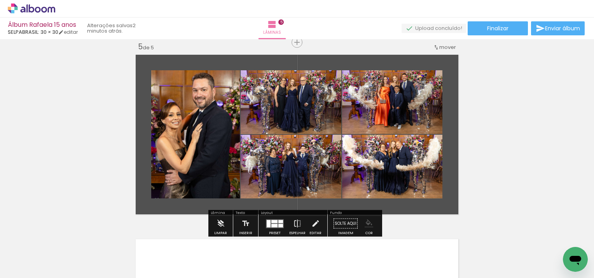
click at [368, 220] on iron-icon "color picker" at bounding box center [369, 224] width 9 height 9
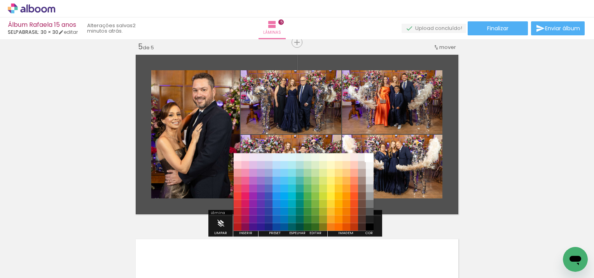
click at [370, 159] on paper-item "#ffffff" at bounding box center [370, 157] width 8 height 8
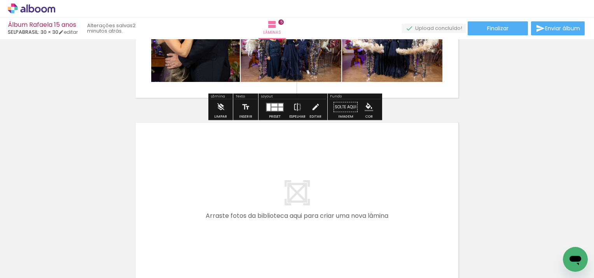
scroll to position [943, 0]
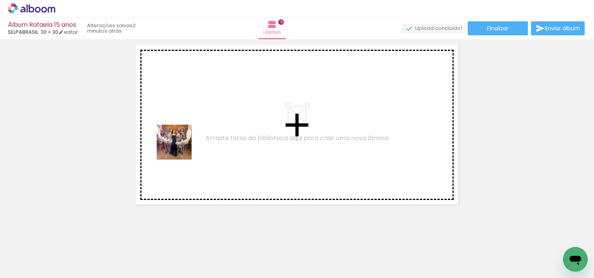
drag, startPoint x: 148, startPoint y: 248, endPoint x: 182, endPoint y: 145, distance: 108.4
click at [182, 145] on quentale-workspace at bounding box center [297, 139] width 594 height 278
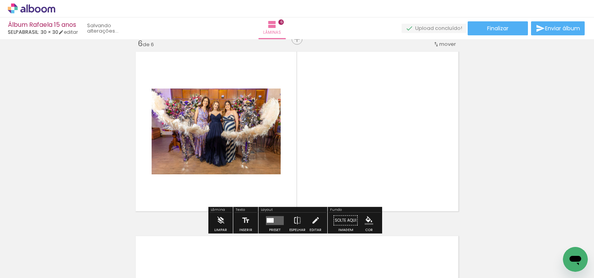
scroll to position [933, 0]
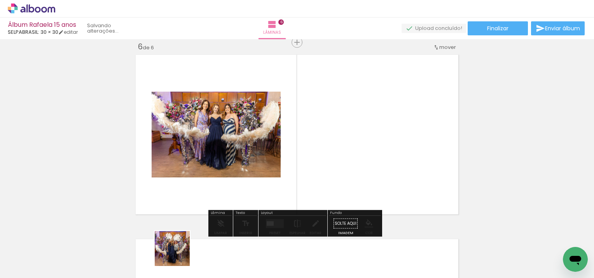
drag, startPoint x: 176, startPoint y: 257, endPoint x: 243, endPoint y: 162, distance: 116.0
click at [243, 162] on quentale-workspace at bounding box center [297, 139] width 594 height 278
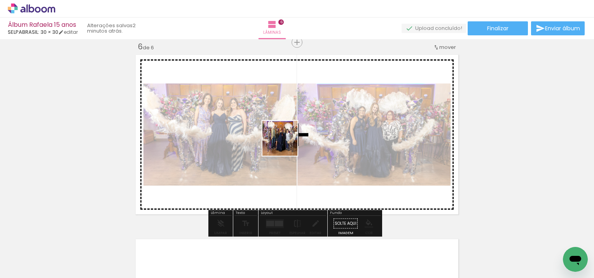
drag, startPoint x: 223, startPoint y: 250, endPoint x: 286, endPoint y: 144, distance: 123.4
click at [286, 144] on quentale-workspace at bounding box center [297, 139] width 594 height 278
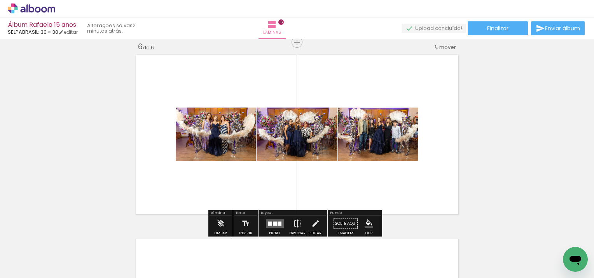
drag, startPoint x: 272, startPoint y: 250, endPoint x: 291, endPoint y: 138, distance: 113.5
click at [285, 162] on quentale-workspace at bounding box center [297, 139] width 594 height 278
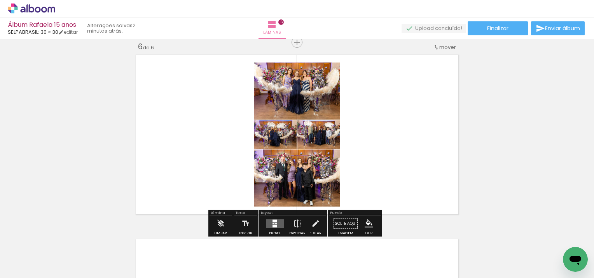
drag, startPoint x: 307, startPoint y: 256, endPoint x: 340, endPoint y: 129, distance: 130.8
click at [330, 163] on quentale-workspace at bounding box center [297, 139] width 594 height 278
click at [339, 129] on quentale-layouter at bounding box center [297, 134] width 328 height 165
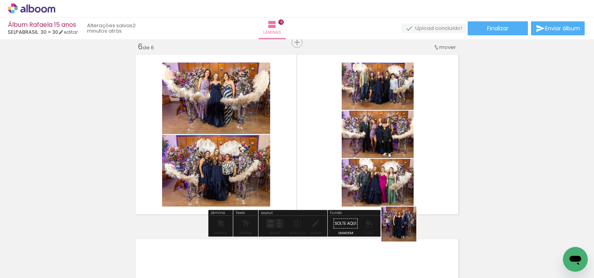
drag, startPoint x: 406, startPoint y: 246, endPoint x: 387, endPoint y: 143, distance: 105.5
click at [377, 125] on quentale-workspace at bounding box center [297, 139] width 594 height 278
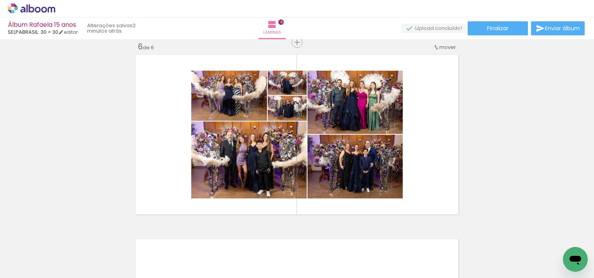
scroll to position [0, 555]
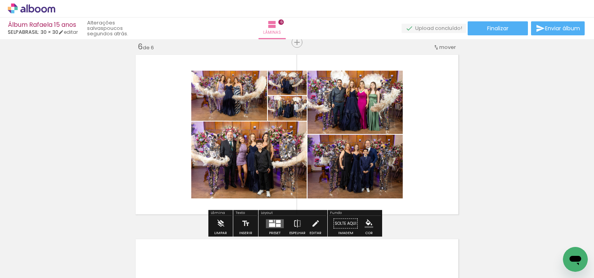
click at [269, 225] on div at bounding box center [272, 225] width 6 height 4
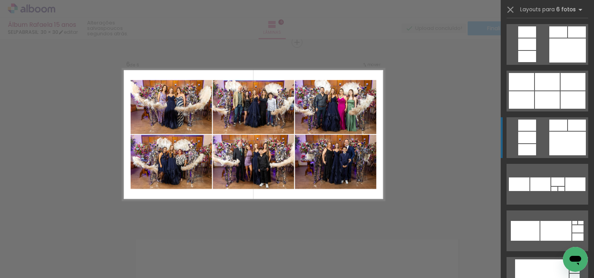
scroll to position [700, 0]
click at [545, 100] on div at bounding box center [547, 99] width 25 height 17
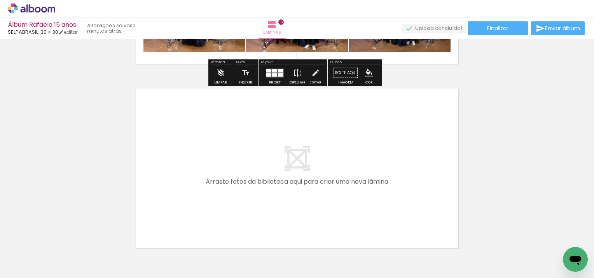
scroll to position [1088, 0]
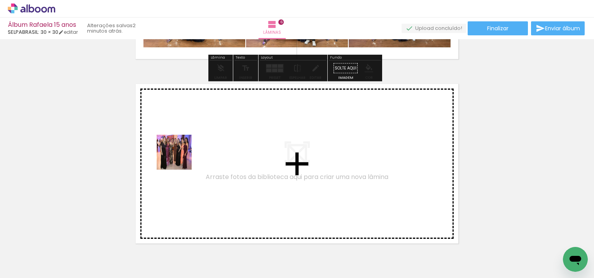
drag, startPoint x: 179, startPoint y: 228, endPoint x: 182, endPoint y: 141, distance: 86.7
click at [182, 141] on quentale-workspace at bounding box center [297, 139] width 594 height 278
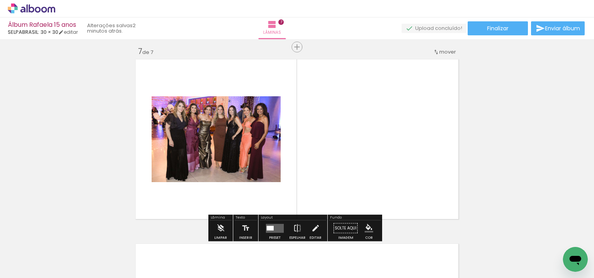
scroll to position [1118, 0]
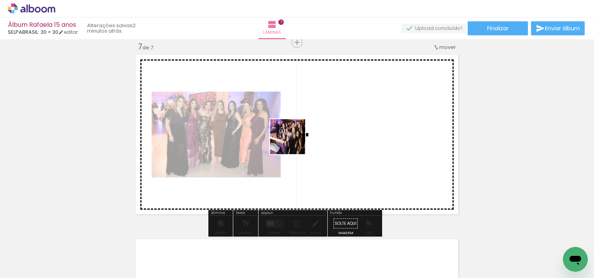
drag, startPoint x: 222, startPoint y: 242, endPoint x: 295, endPoint y: 140, distance: 125.4
click at [295, 140] on quentale-workspace at bounding box center [297, 139] width 594 height 278
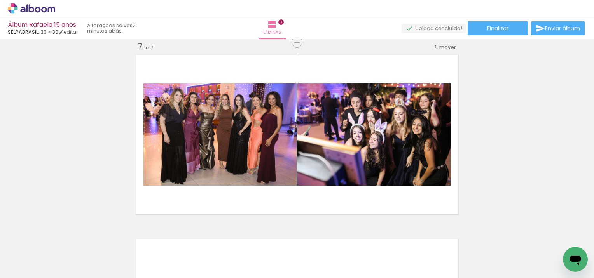
scroll to position [0, 2087]
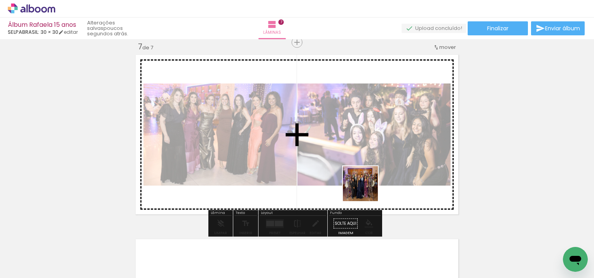
drag, startPoint x: 386, startPoint y: 255, endPoint x: 366, endPoint y: 190, distance: 68.2
click at [366, 190] on quentale-workspace at bounding box center [297, 139] width 594 height 278
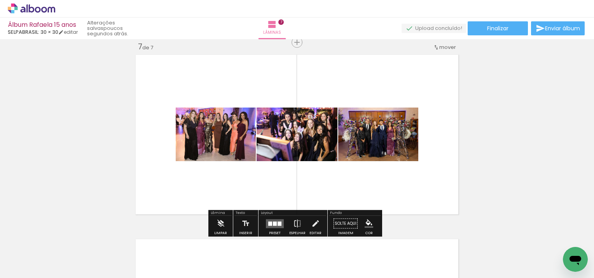
scroll to position [0, 3562]
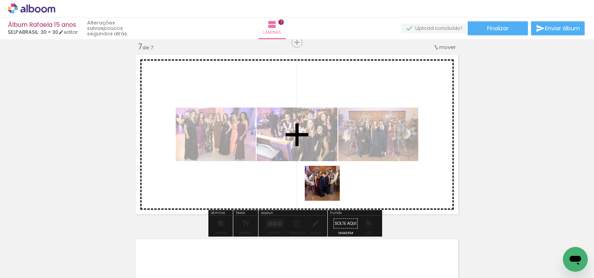
drag, startPoint x: 318, startPoint y: 254, endPoint x: 330, endPoint y: 171, distance: 83.7
click at [330, 171] on quentale-workspace at bounding box center [297, 139] width 594 height 278
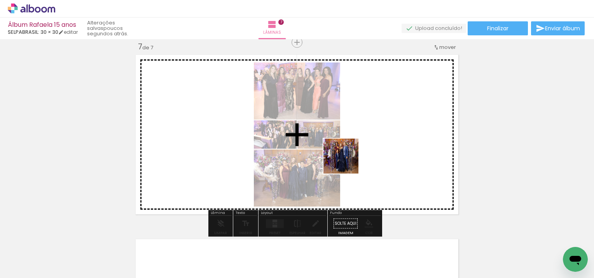
drag, startPoint x: 339, startPoint y: 244, endPoint x: 347, endPoint y: 162, distance: 82.0
click at [347, 162] on quentale-workspace at bounding box center [297, 139] width 594 height 278
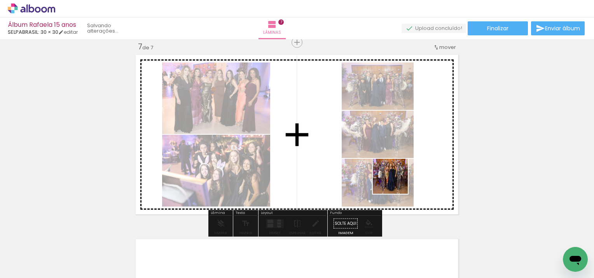
drag, startPoint x: 391, startPoint y: 256, endPoint x: 397, endPoint y: 178, distance: 78.0
click at [397, 178] on quentale-workspace at bounding box center [297, 139] width 594 height 278
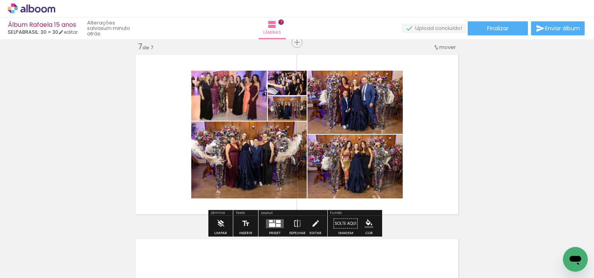
click at [276, 224] on div at bounding box center [278, 225] width 5 height 3
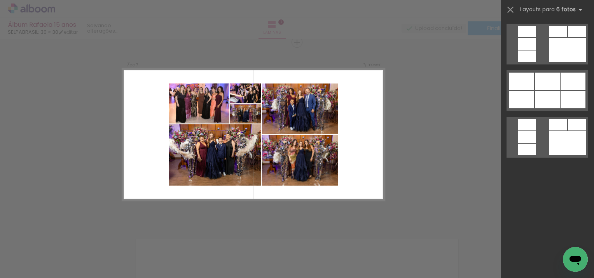
scroll to position [0, 0]
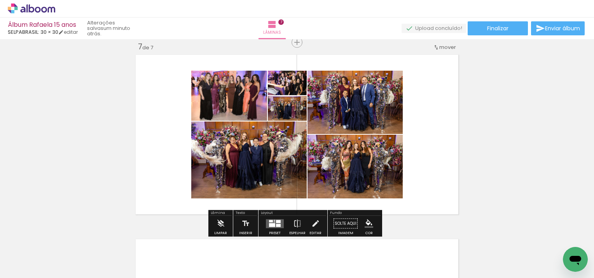
click at [270, 222] on div at bounding box center [271, 221] width 4 height 2
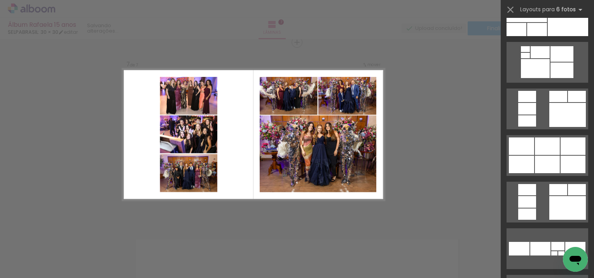
scroll to position [700, 0]
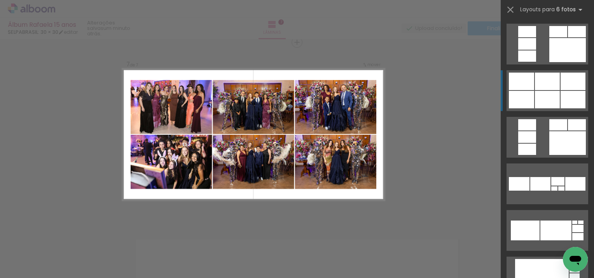
click at [554, 86] on div at bounding box center [547, 81] width 25 height 17
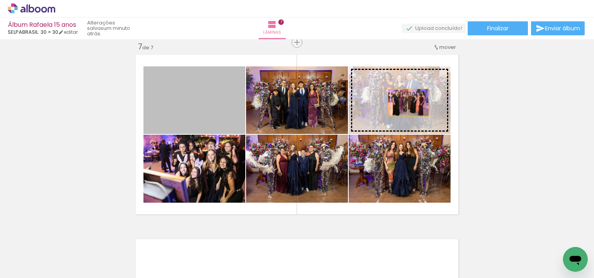
drag, startPoint x: 216, startPoint y: 115, endPoint x: 405, endPoint y: 103, distance: 189.7
click at [0, 0] on slot at bounding box center [0, 0] width 0 height 0
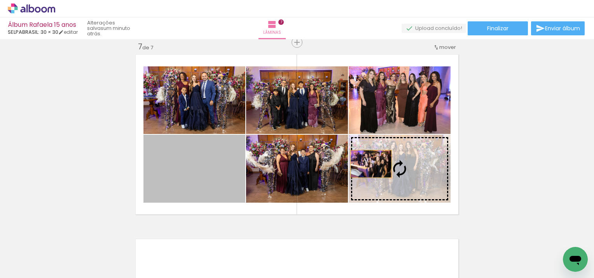
drag, startPoint x: 220, startPoint y: 169, endPoint x: 368, endPoint y: 164, distance: 148.6
click at [0, 0] on slot at bounding box center [0, 0] width 0 height 0
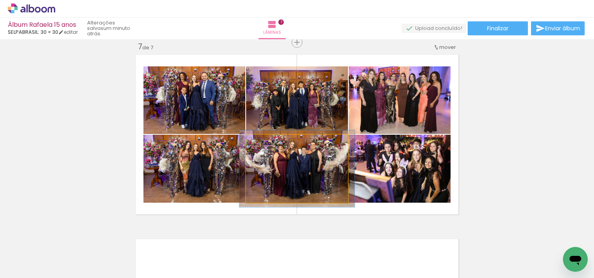
type paper-slider "113"
click at [264, 141] on div at bounding box center [267, 143] width 7 height 7
click at [301, 169] on quentale-photo at bounding box center [297, 169] width 102 height 68
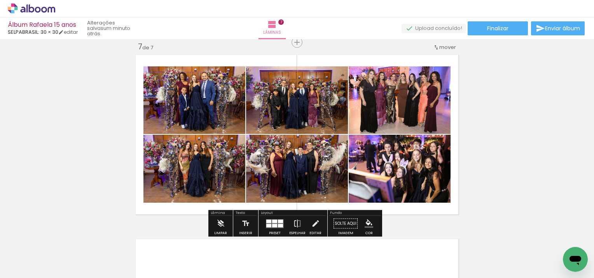
click at [307, 115] on quentale-photo at bounding box center [297, 100] width 102 height 68
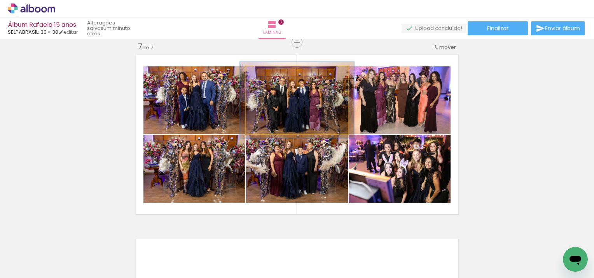
type paper-slider "112"
click at [264, 75] on div at bounding box center [267, 74] width 7 height 7
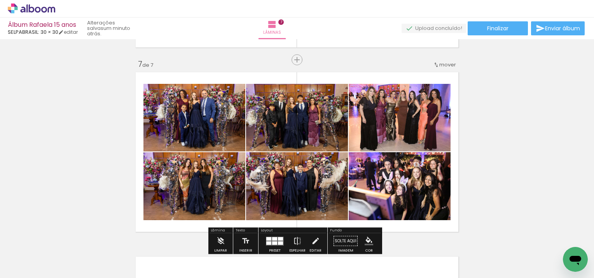
scroll to position [1088, 0]
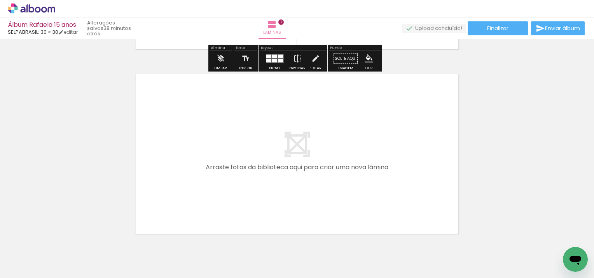
scroll to position [1317, 0]
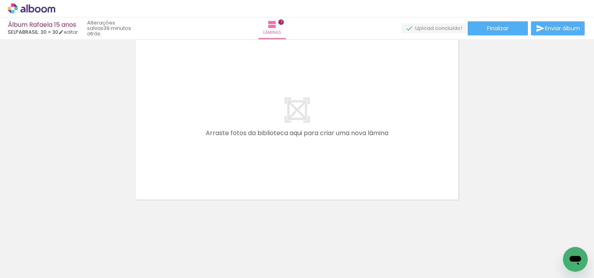
scroll to position [0, 3562]
